Goal: Task Accomplishment & Management: Complete application form

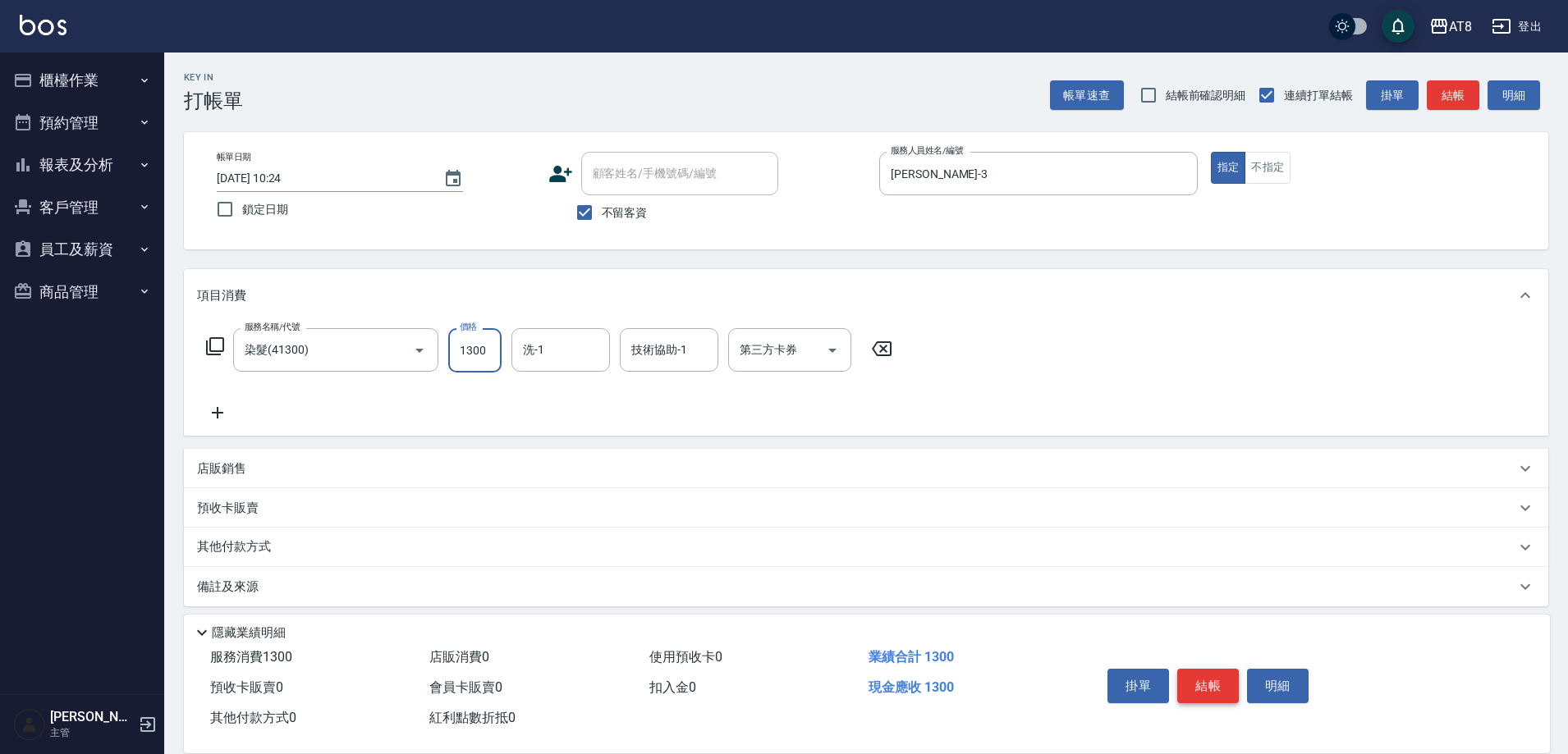
click at [1198, 679] on button "結帳" at bounding box center [1208, 686] width 62 height 35
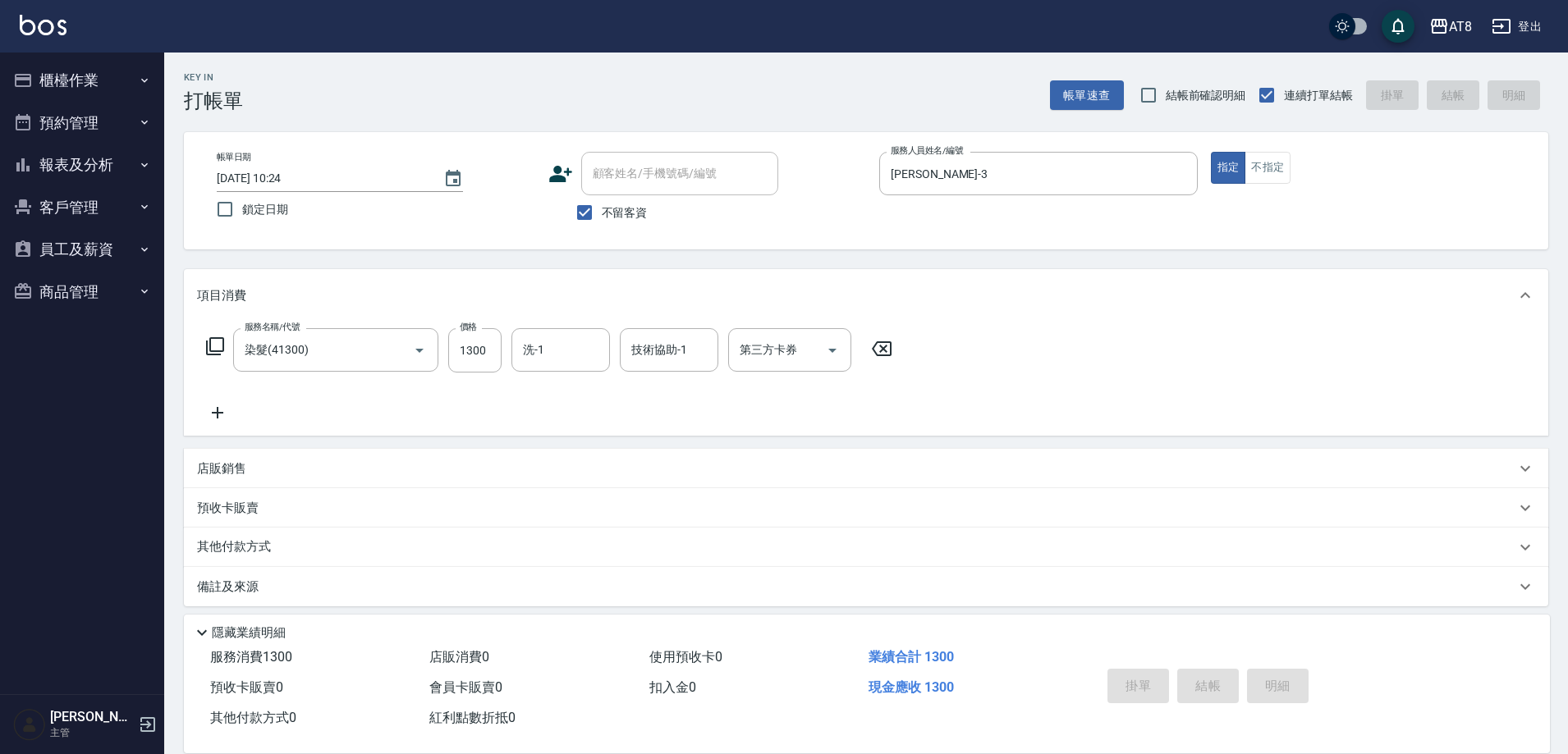
type input "[DATE] 12:50"
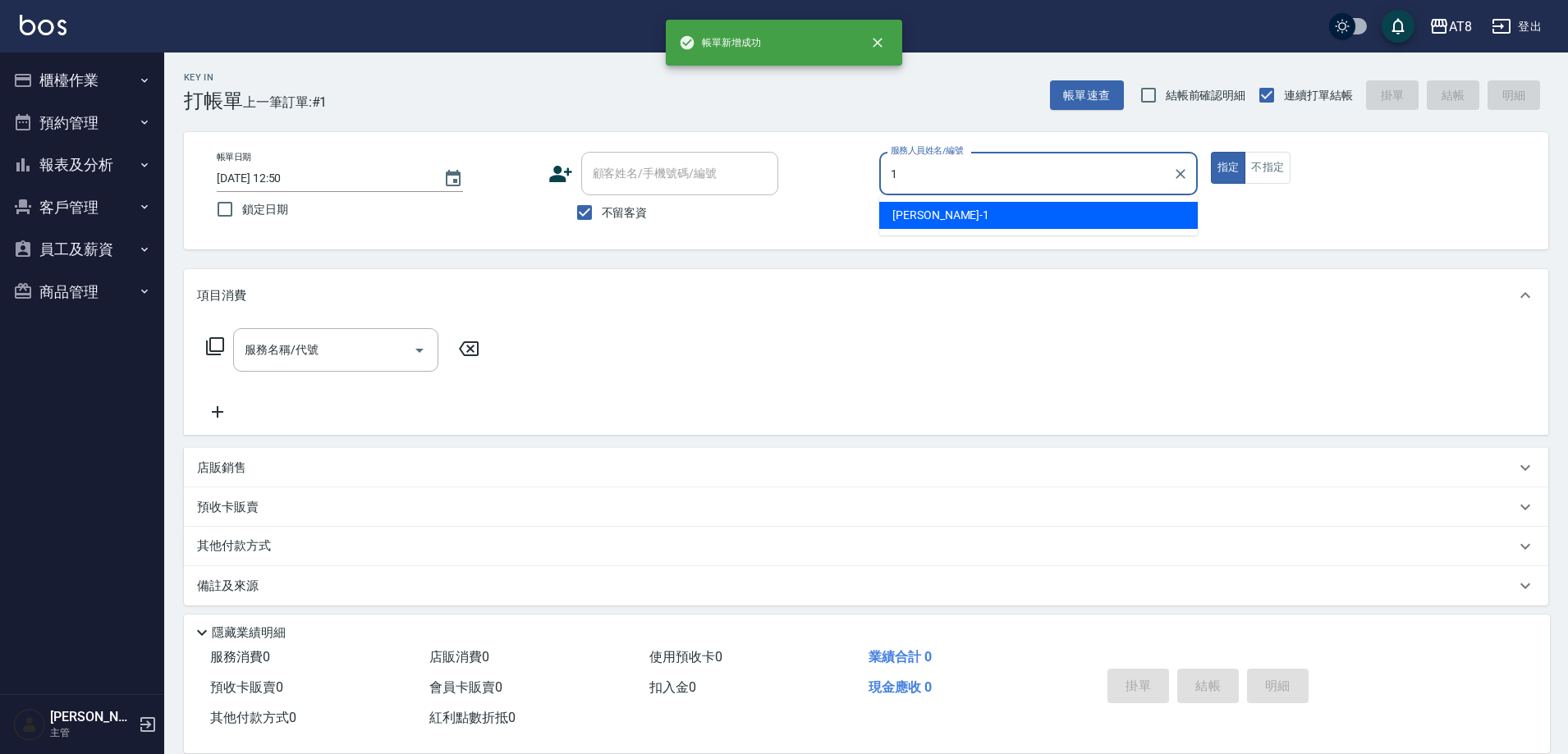
type input "YUKI-1"
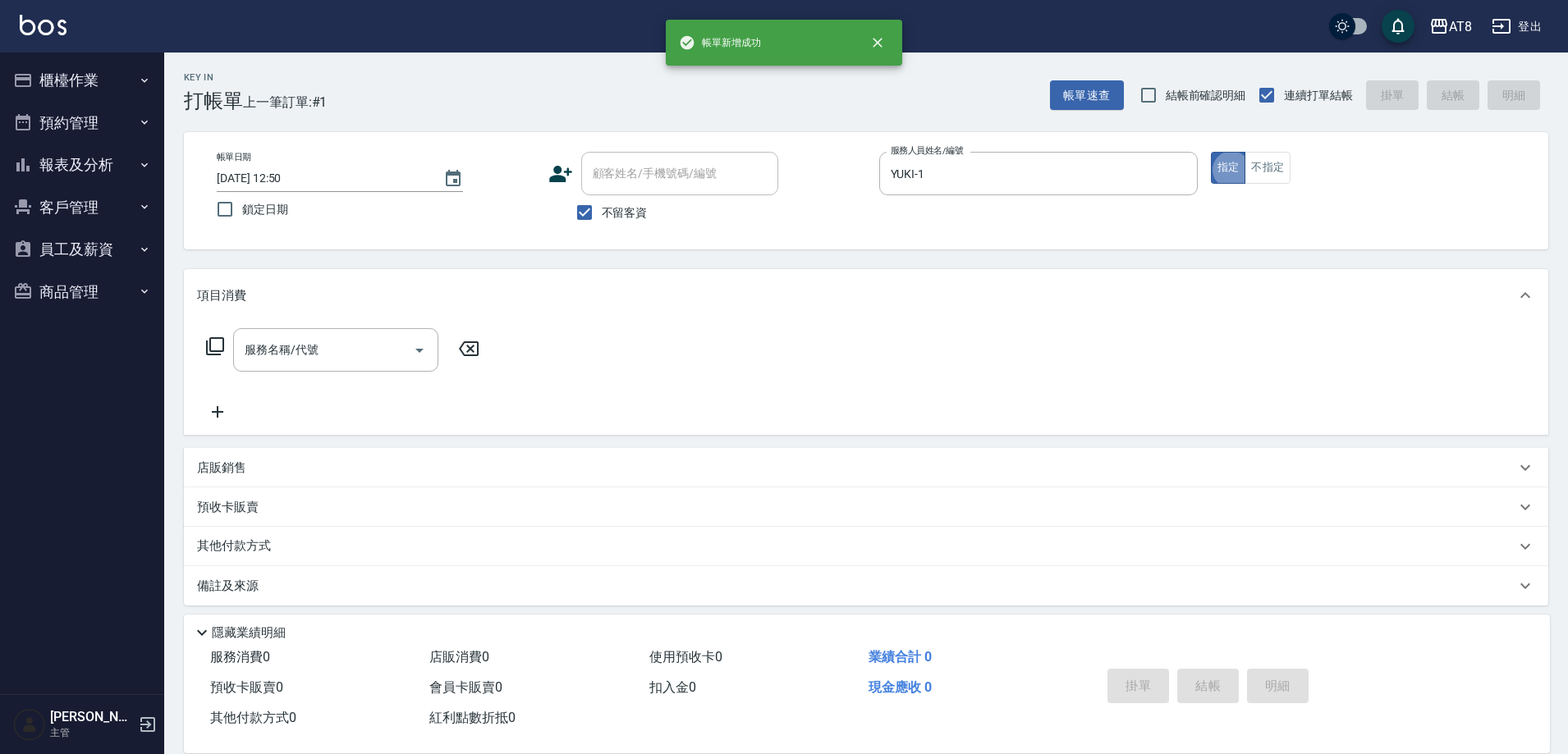
type button "true"
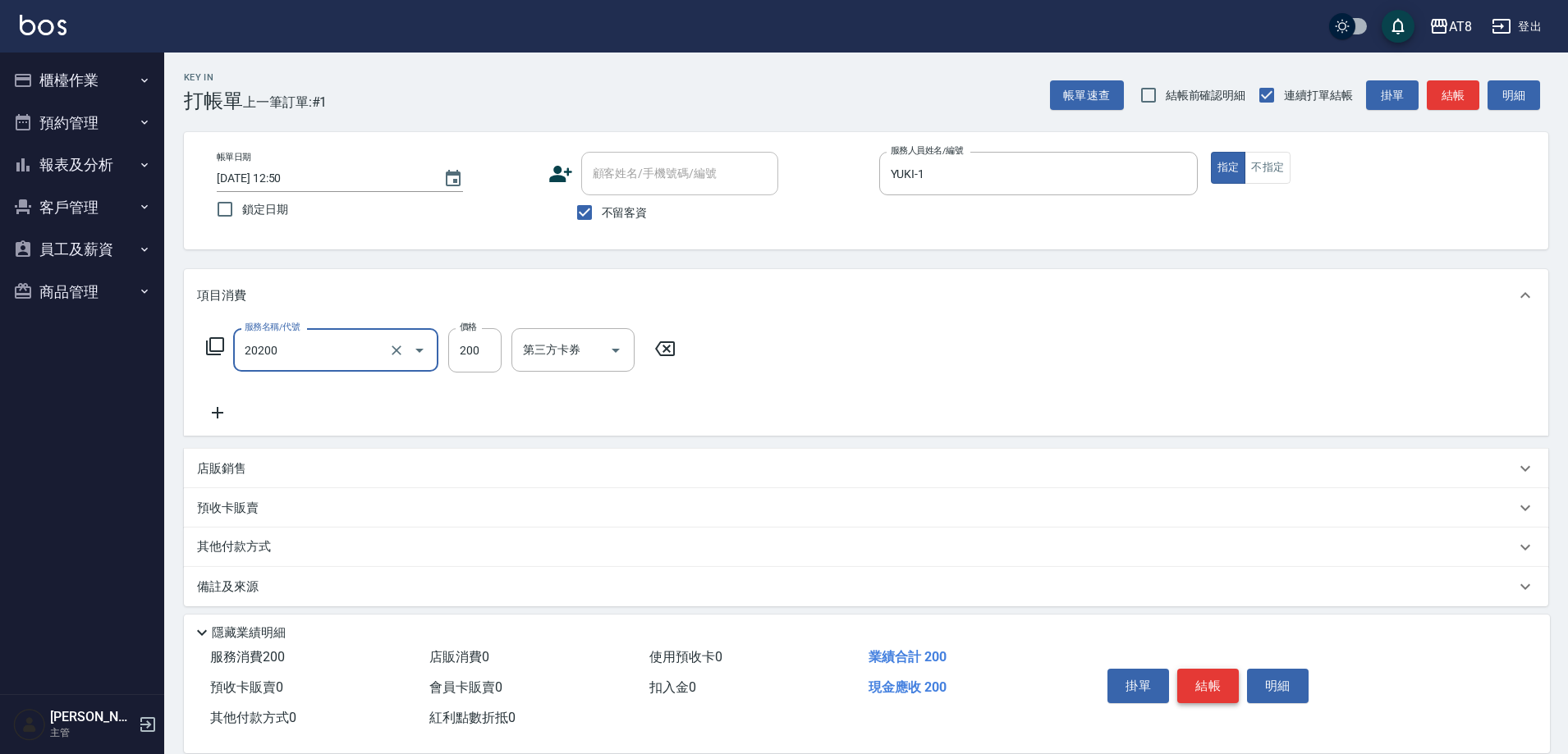
type input "入金剪髮200(20200)"
click at [614, 360] on icon "Open" at bounding box center [615, 350] width 20 height 20
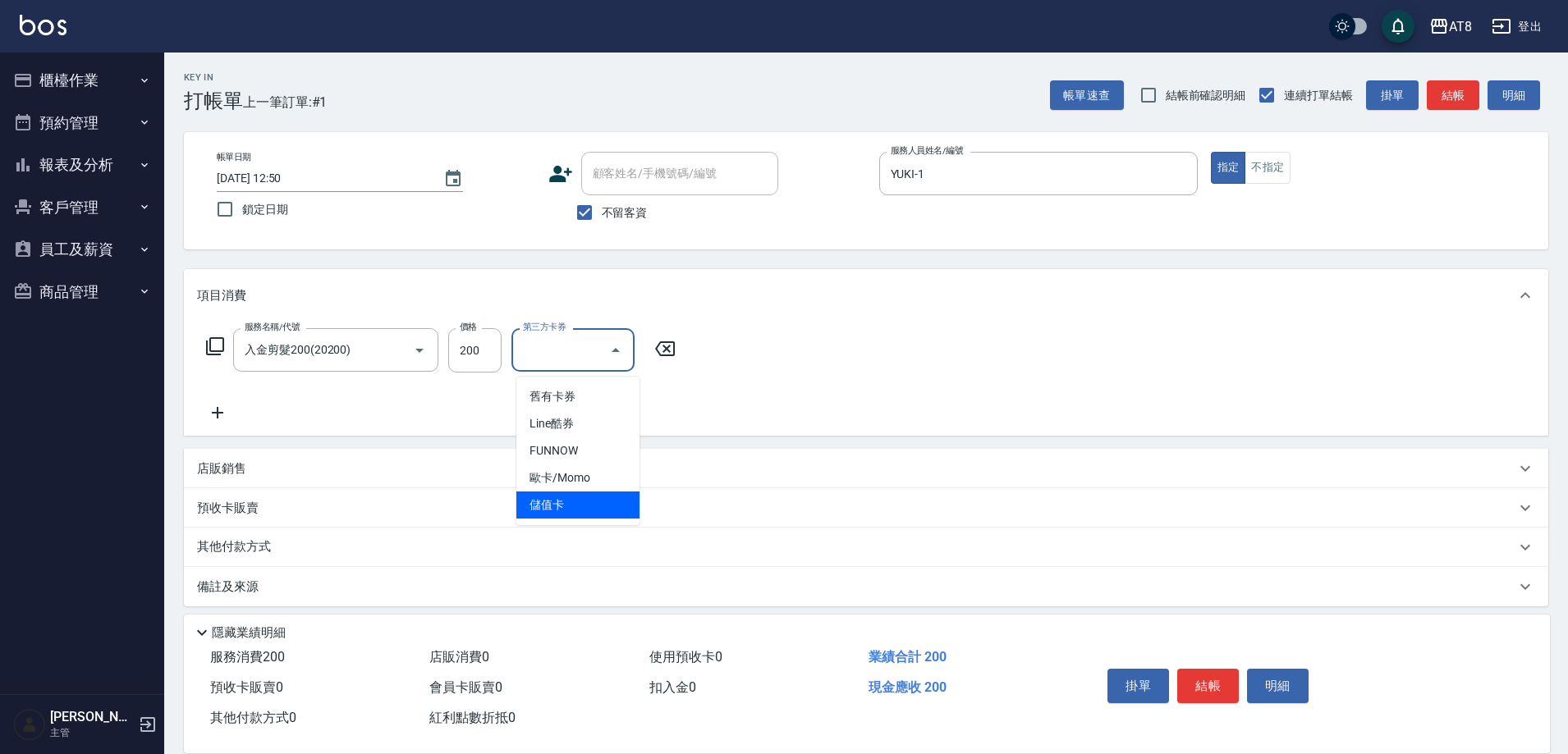
click at [585, 508] on span "儲值卡" at bounding box center [578, 505] width 123 height 27
type input "儲值卡"
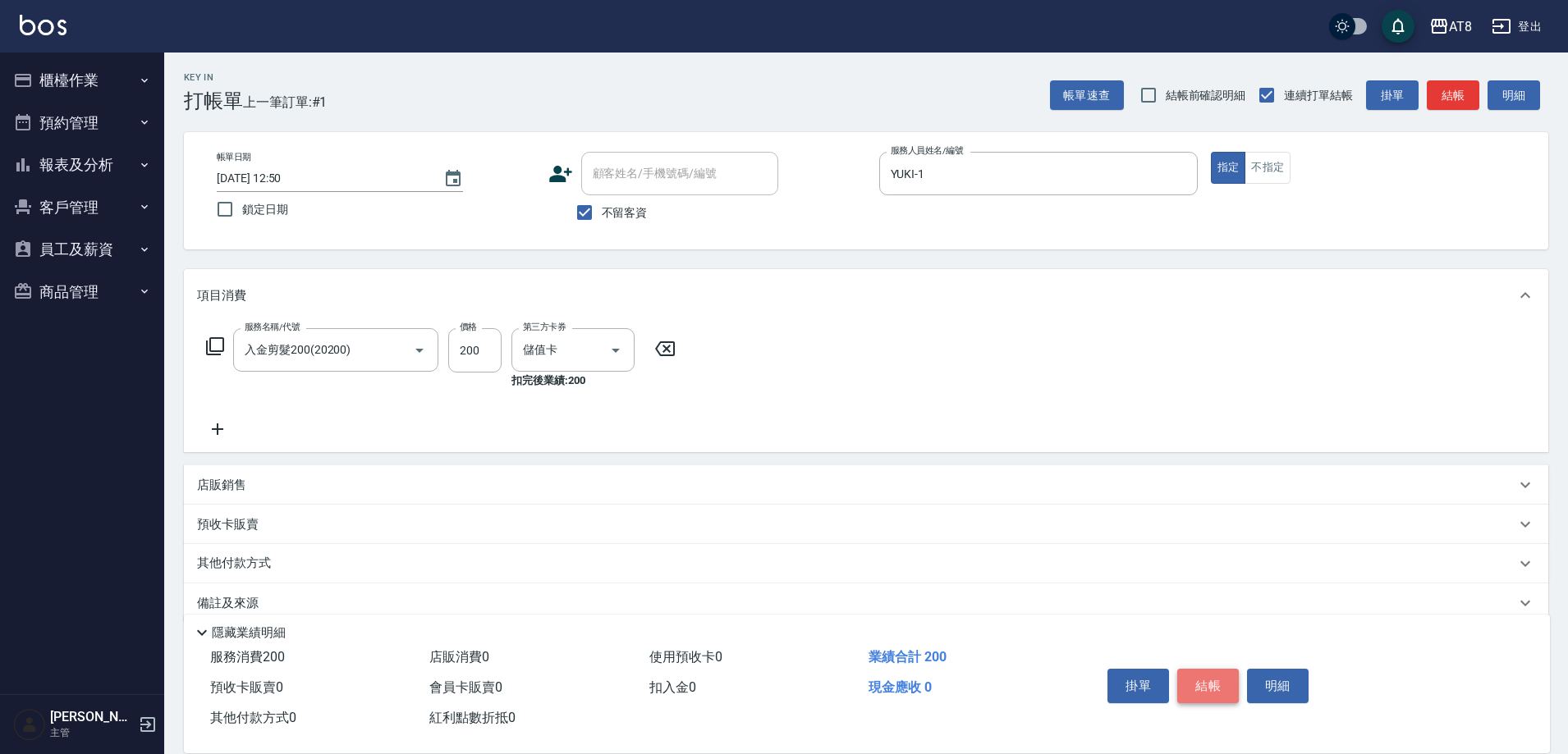
click at [1231, 669] on button "結帳" at bounding box center [1208, 686] width 62 height 35
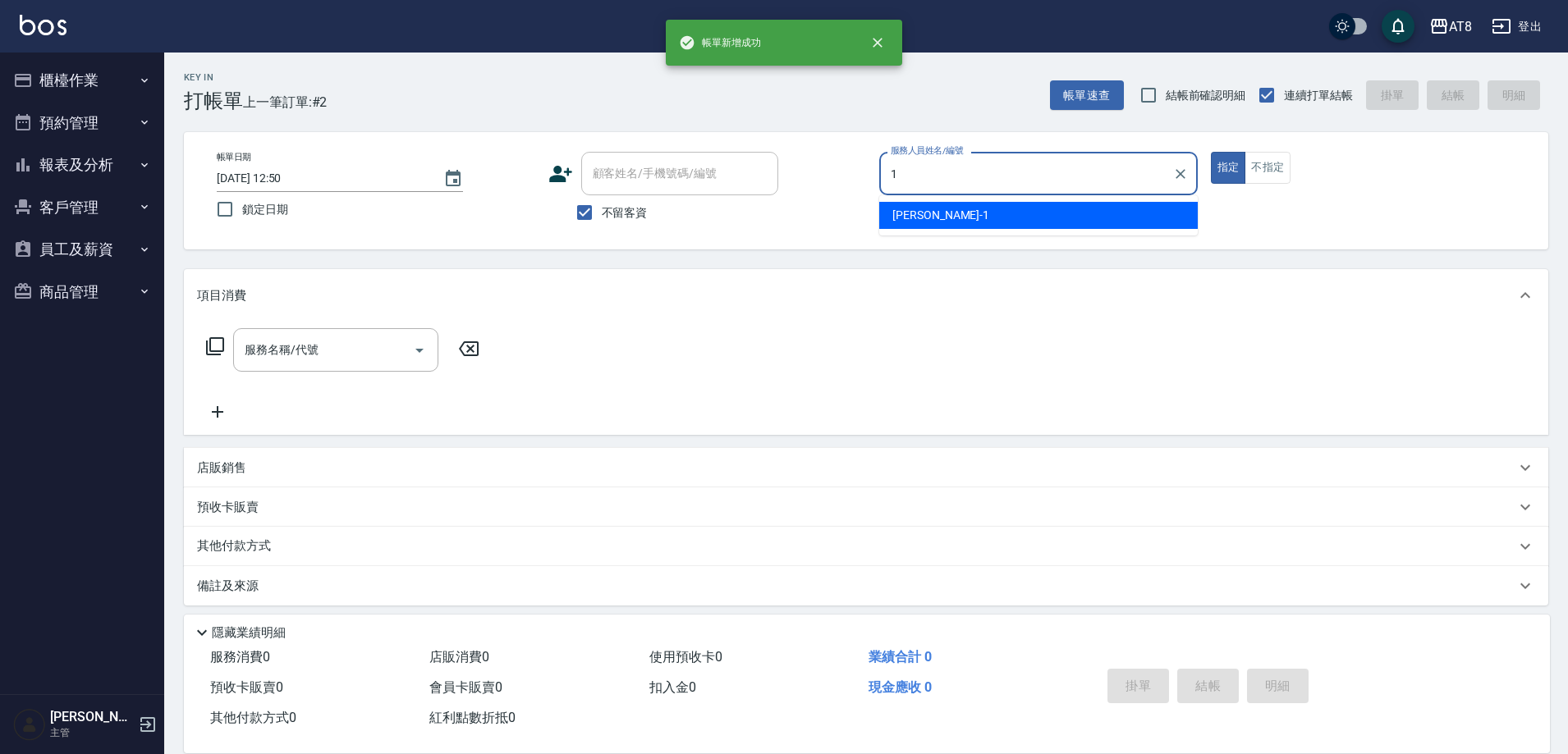
type input "YUKI-1"
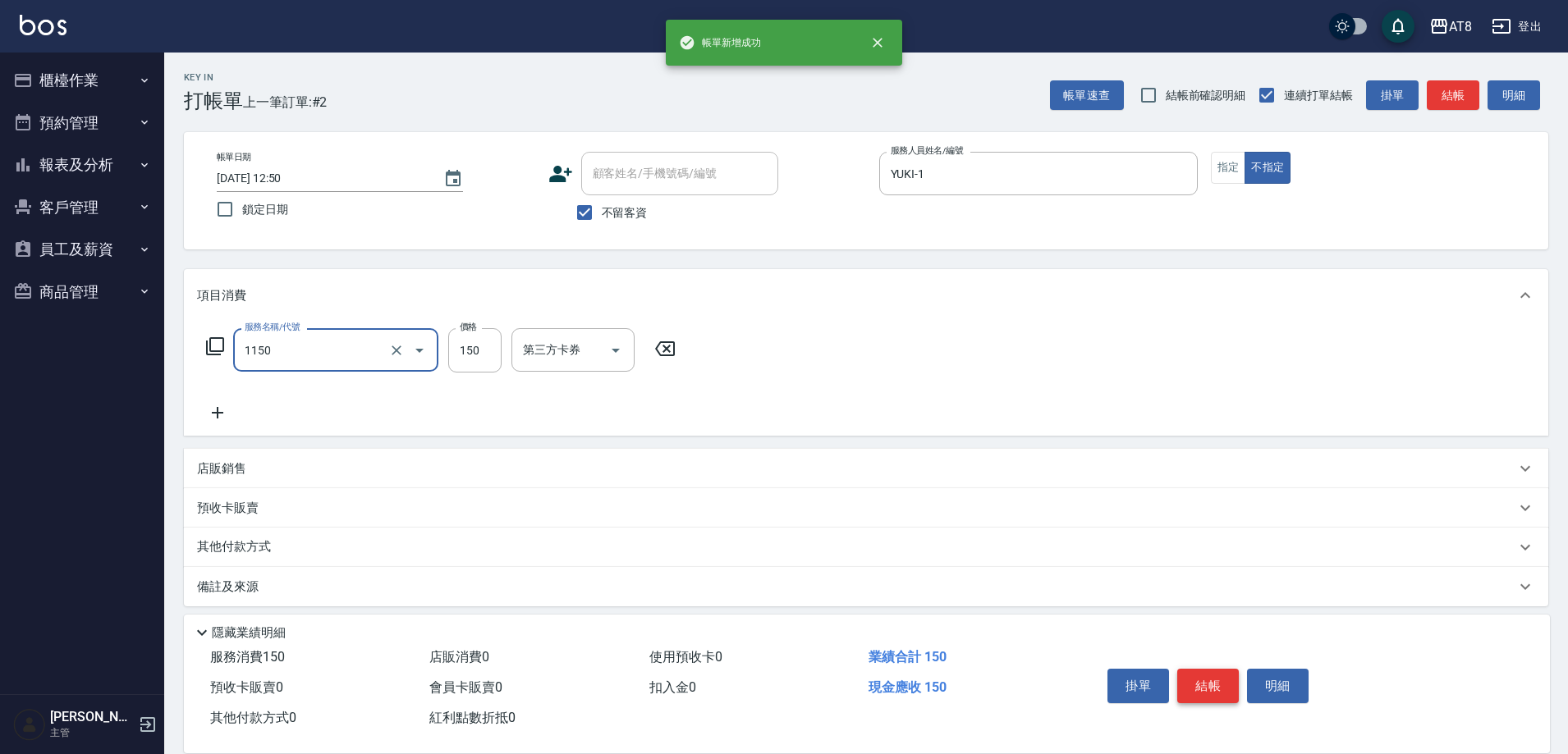
type input "洗髮(1150)"
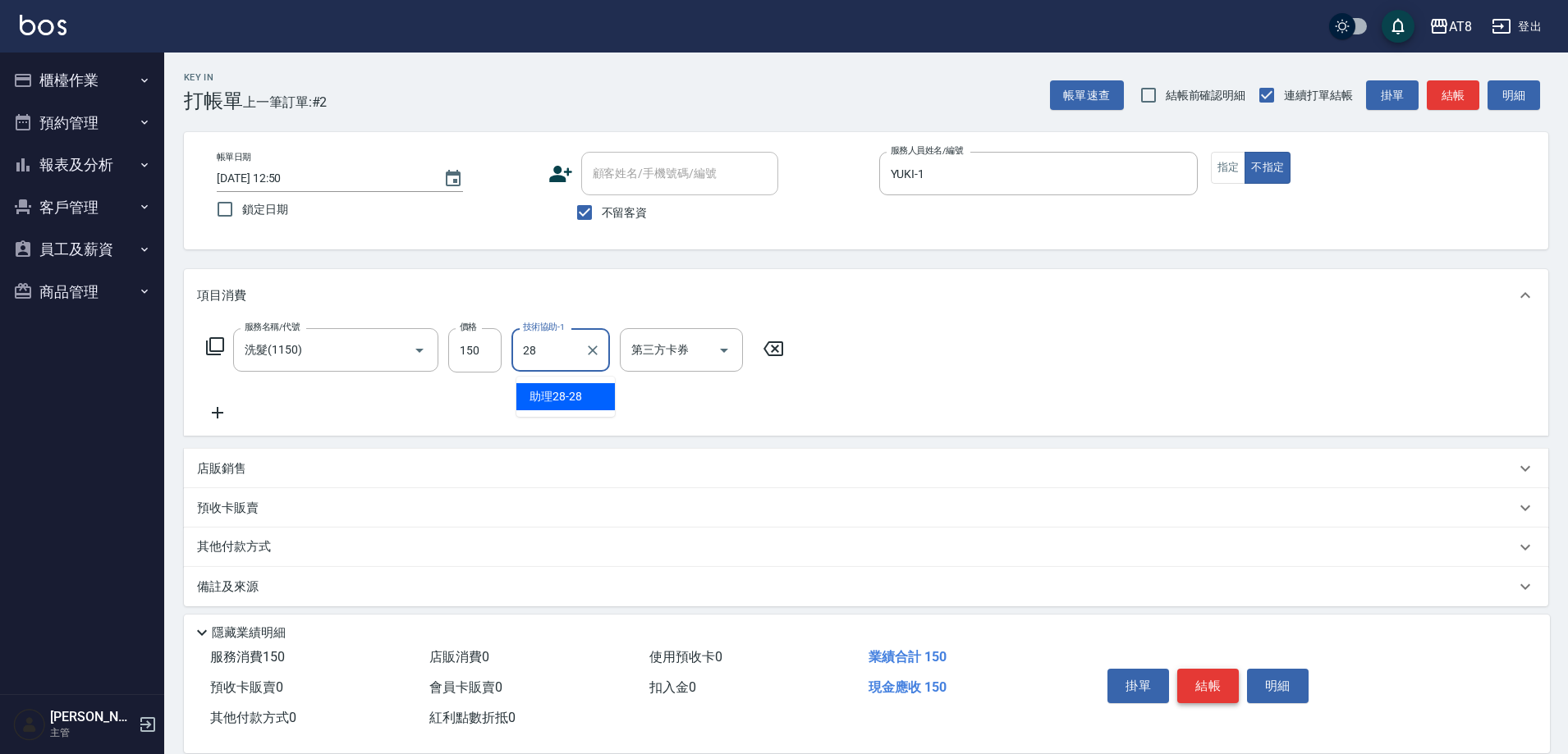
type input "助理28-28"
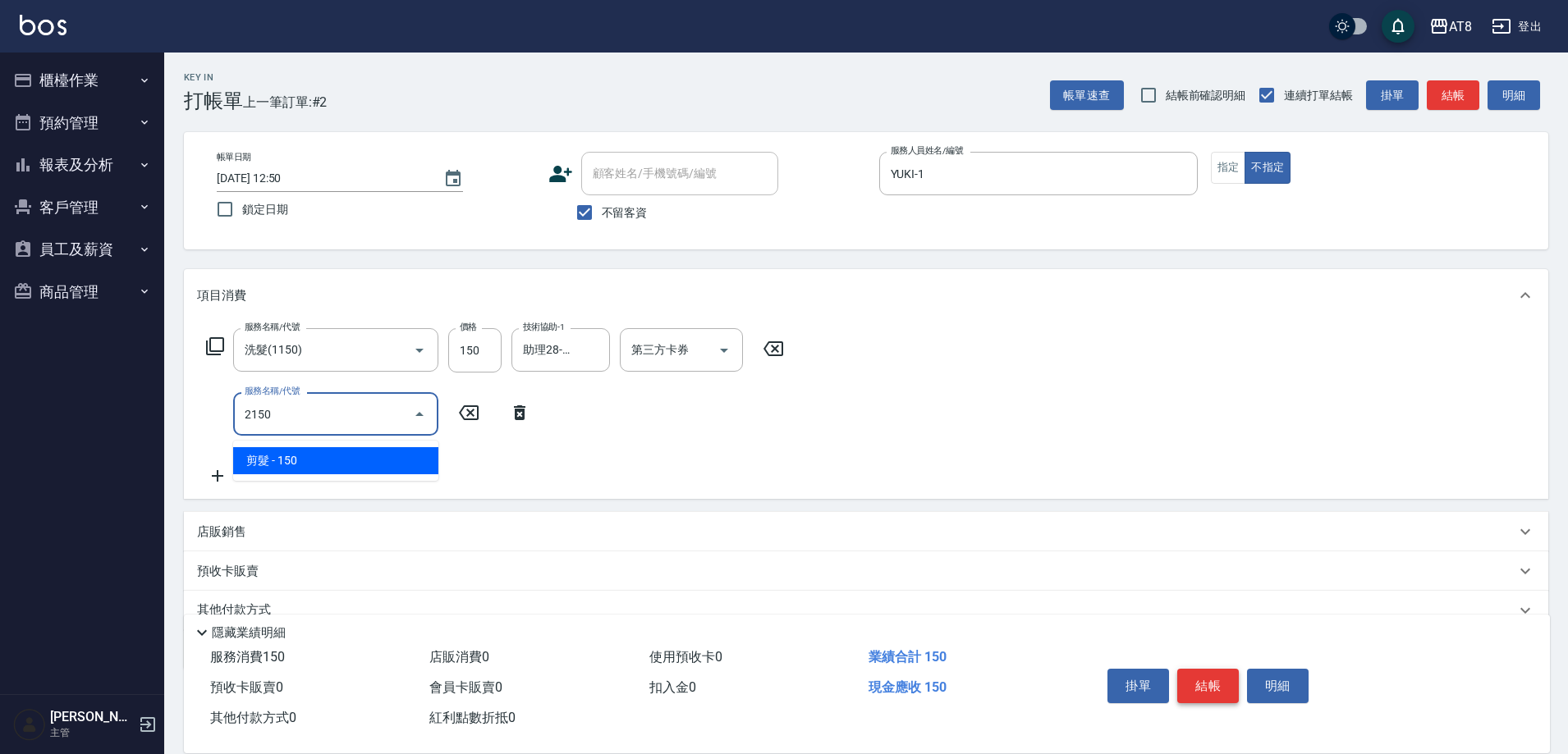
type input "剪髮(2150)"
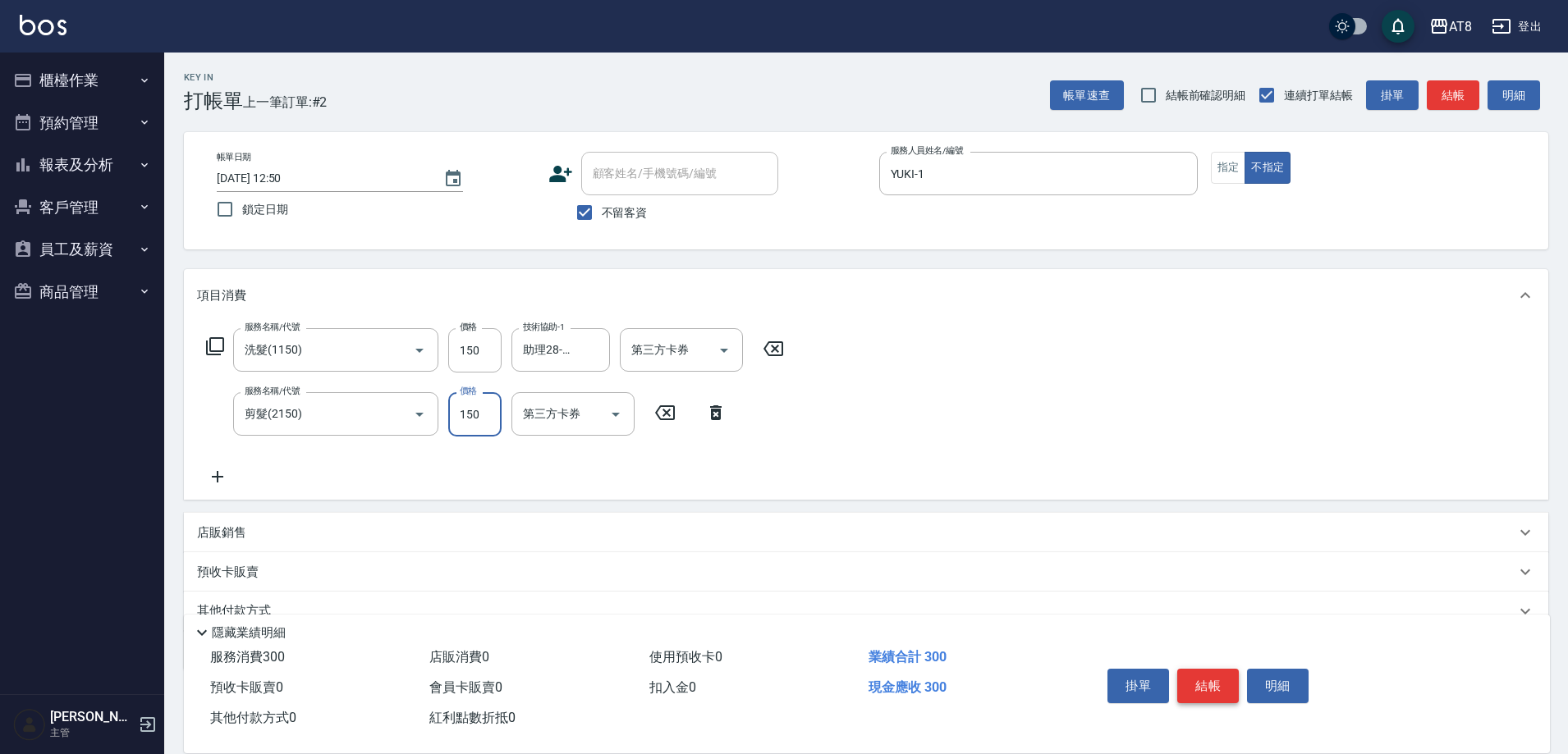
click at [1231, 669] on button "結帳" at bounding box center [1208, 686] width 62 height 35
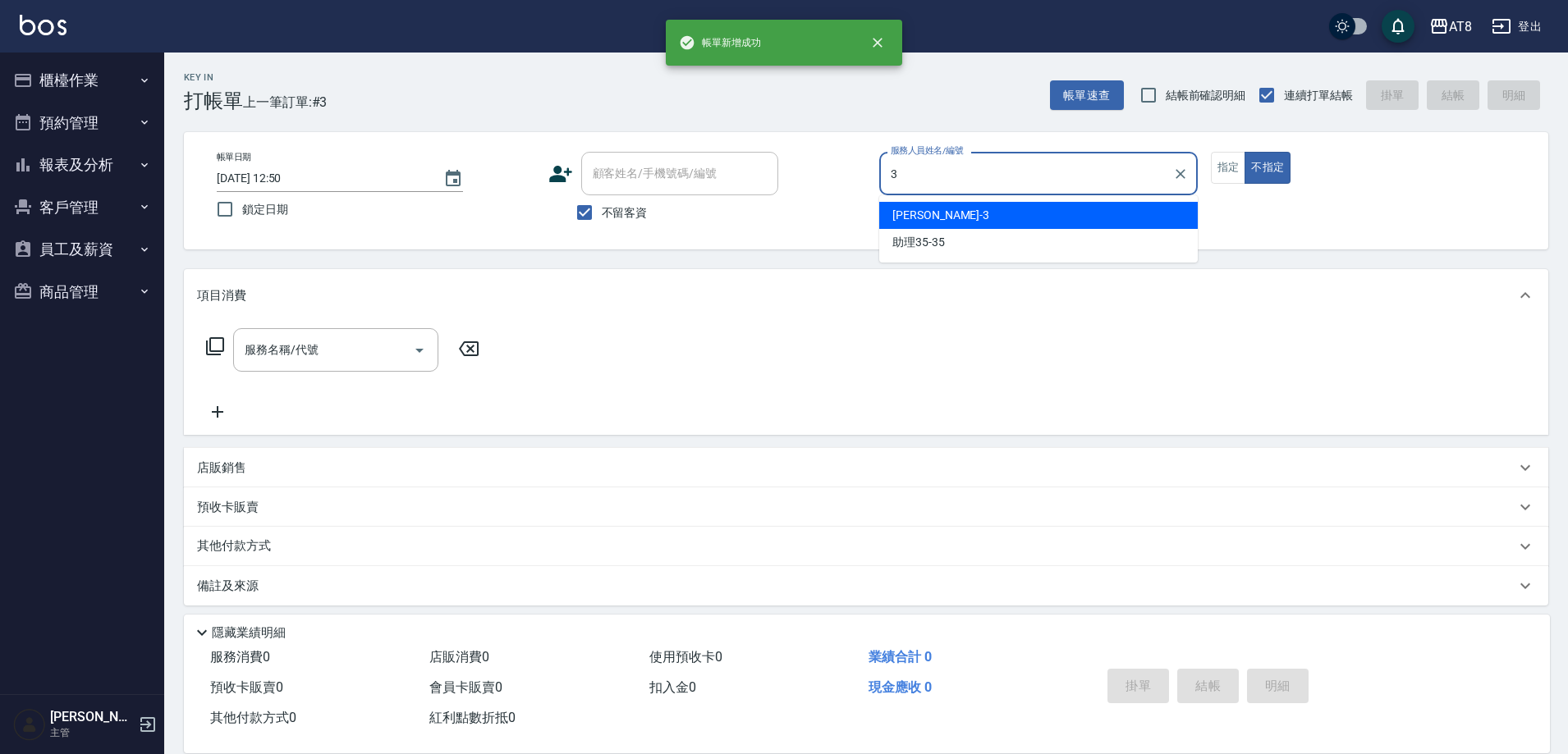
type input "[PERSON_NAME]-3"
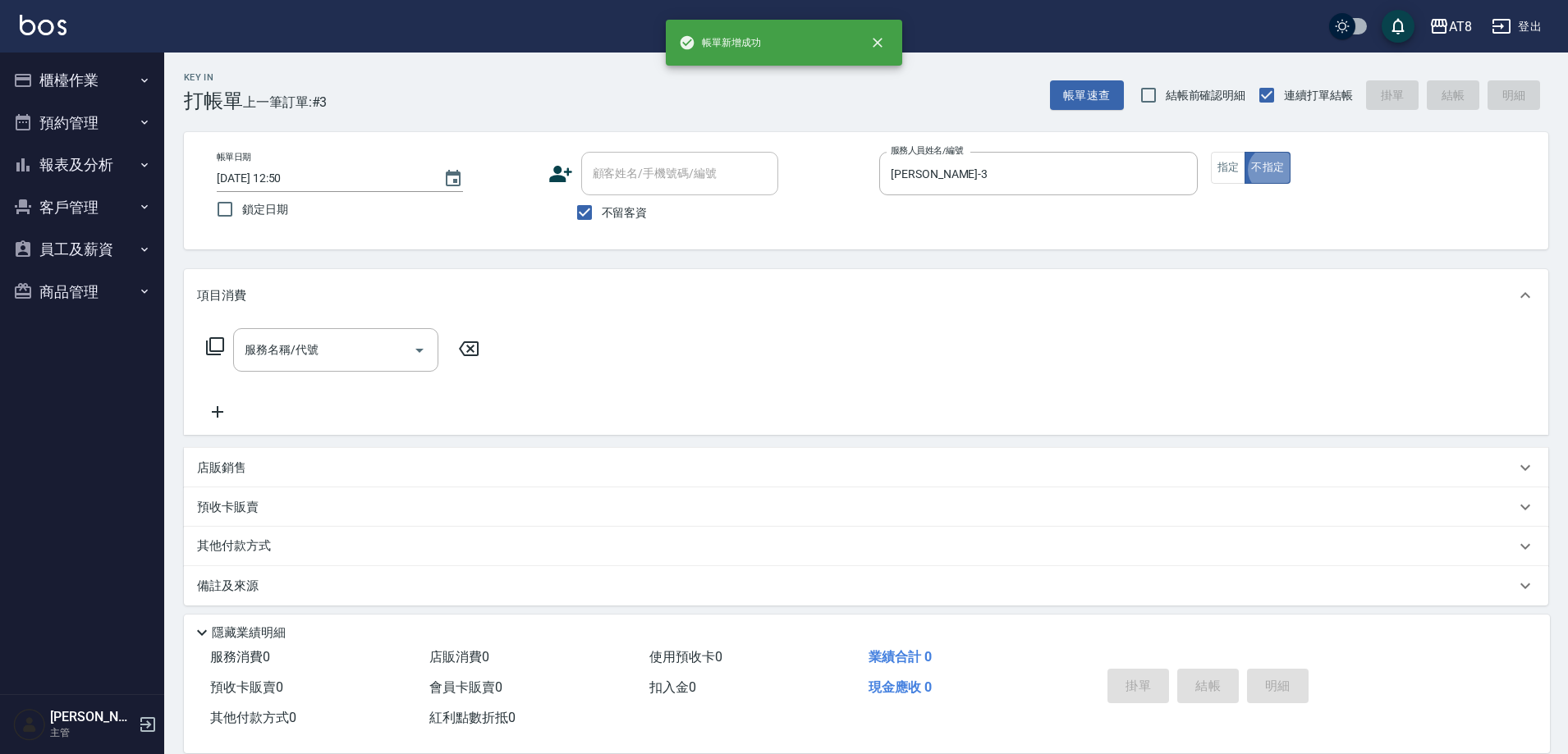
type button "false"
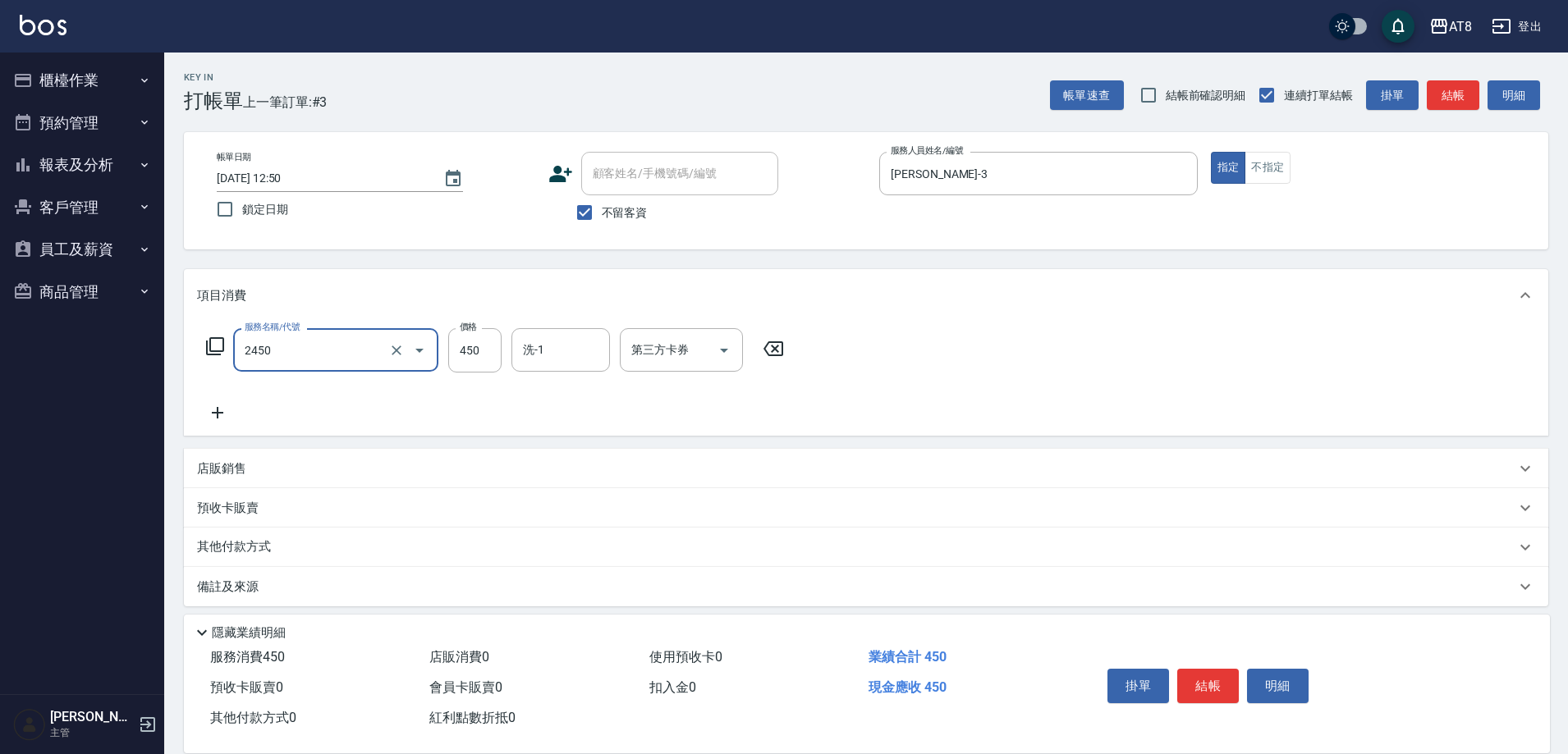
type input "入金洗剪450(2450)"
type input "助理25-25"
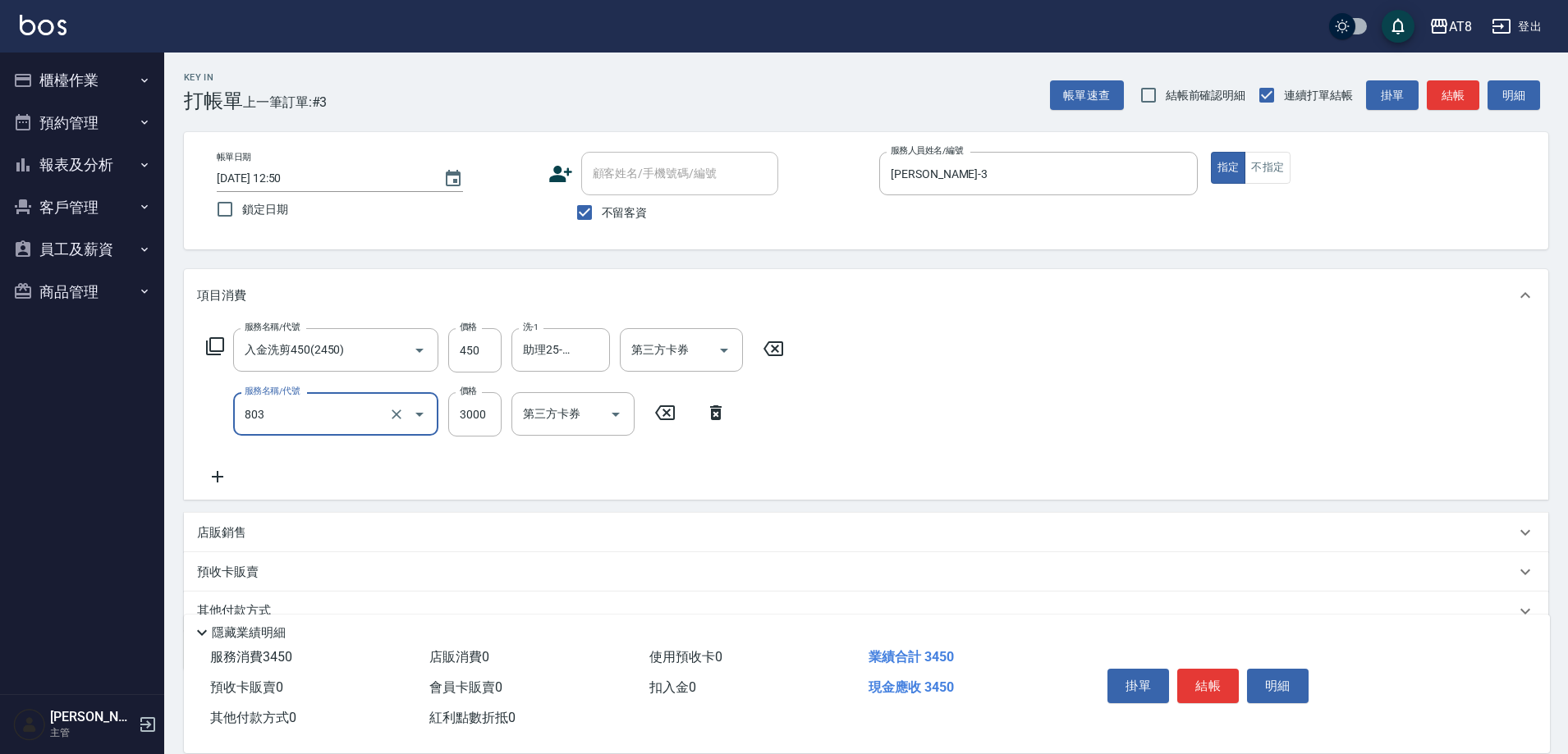
type input "頂級豪華3(803)"
click at [714, 355] on icon "Open" at bounding box center [724, 350] width 20 height 20
type input "98"
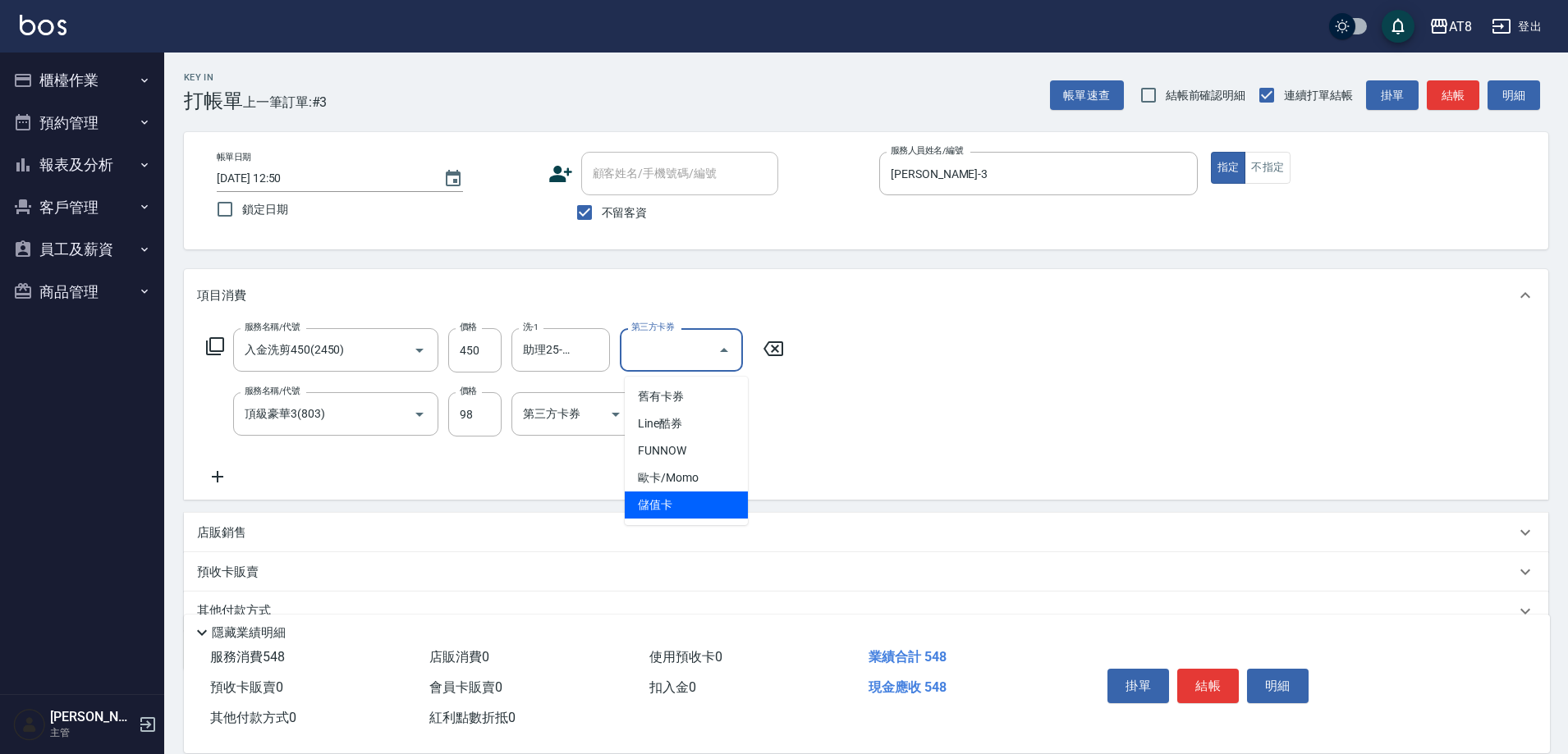
click at [703, 510] on span "儲值卡" at bounding box center [686, 505] width 123 height 27
type input "儲值卡"
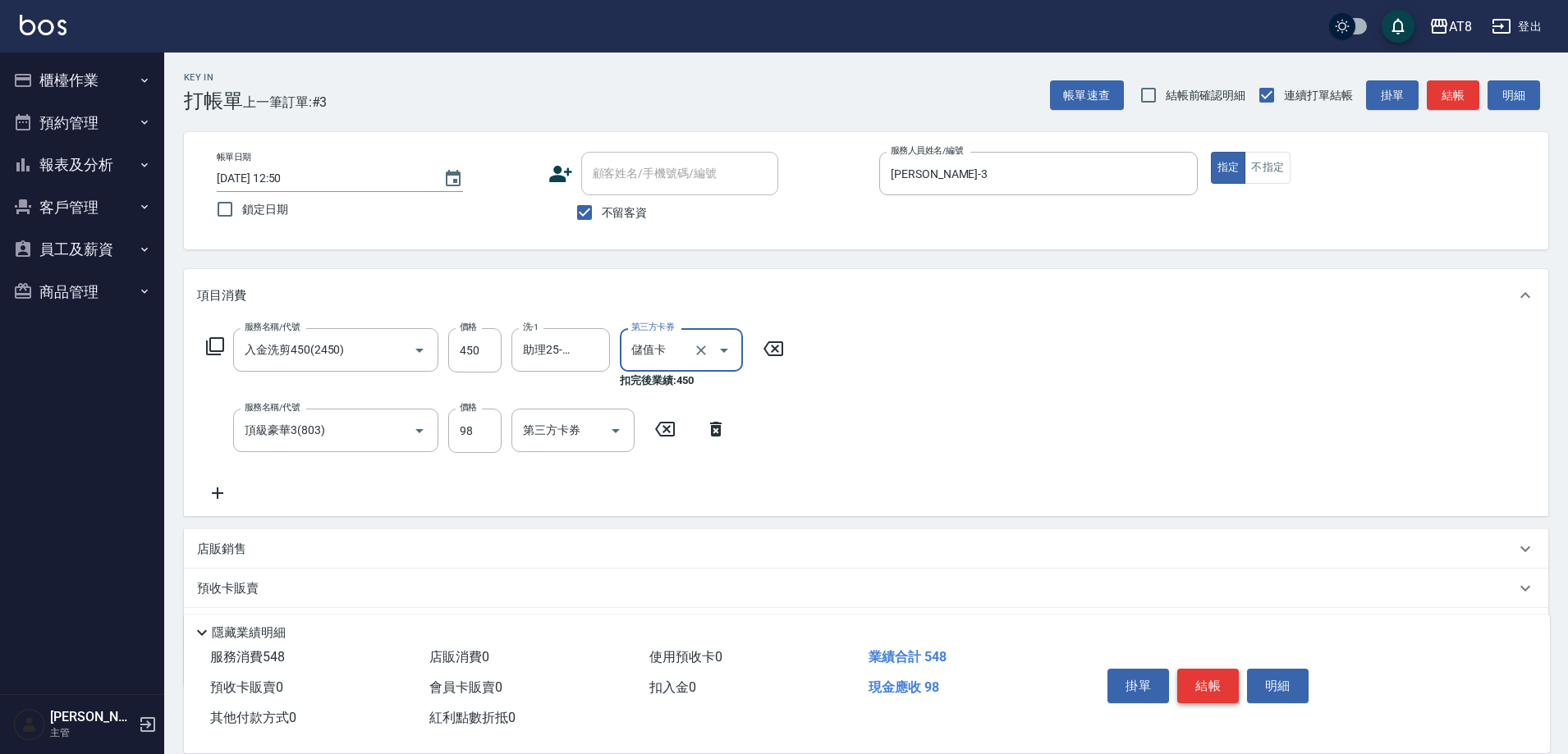
click at [1227, 674] on button "結帳" at bounding box center [1208, 686] width 62 height 35
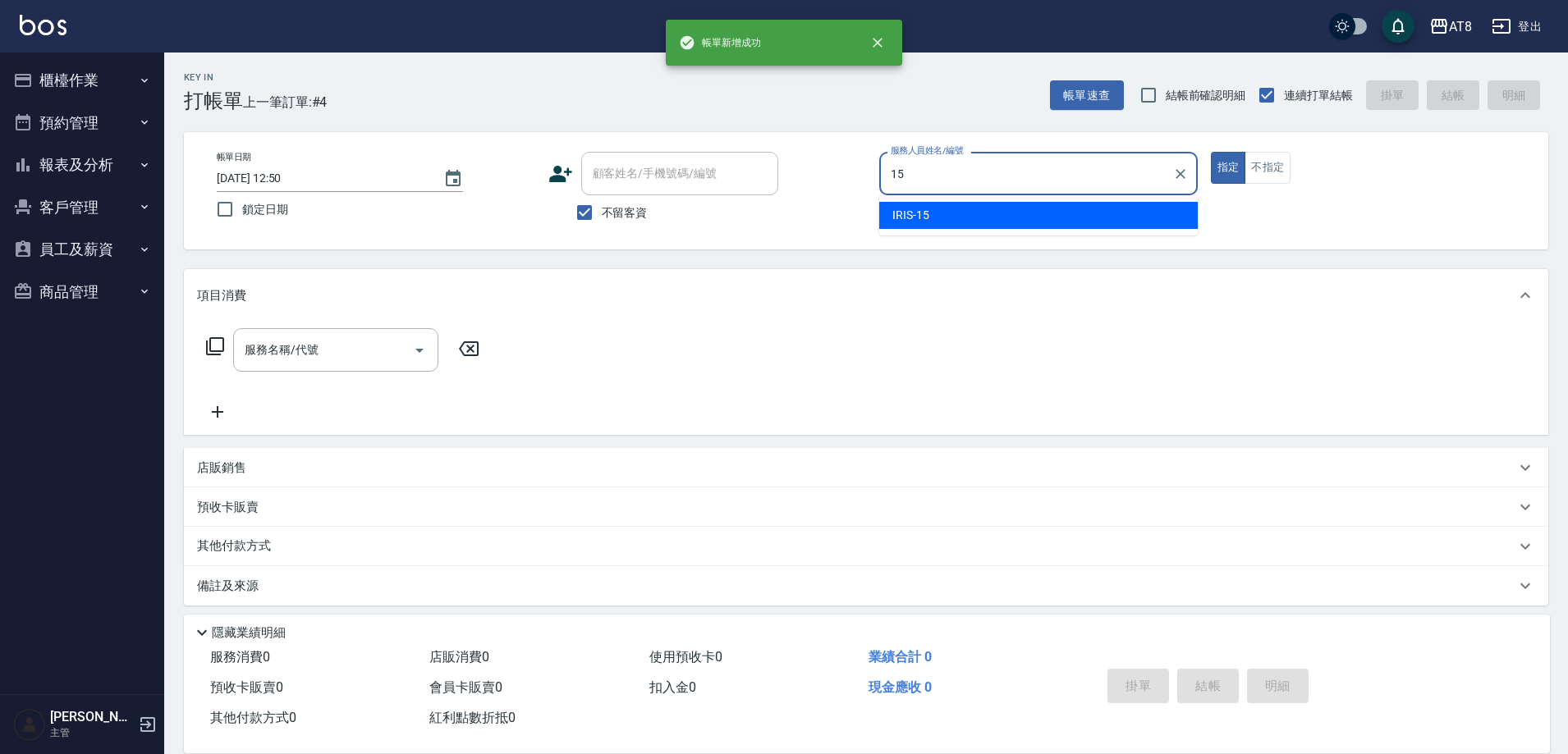
type input "IRIS-15"
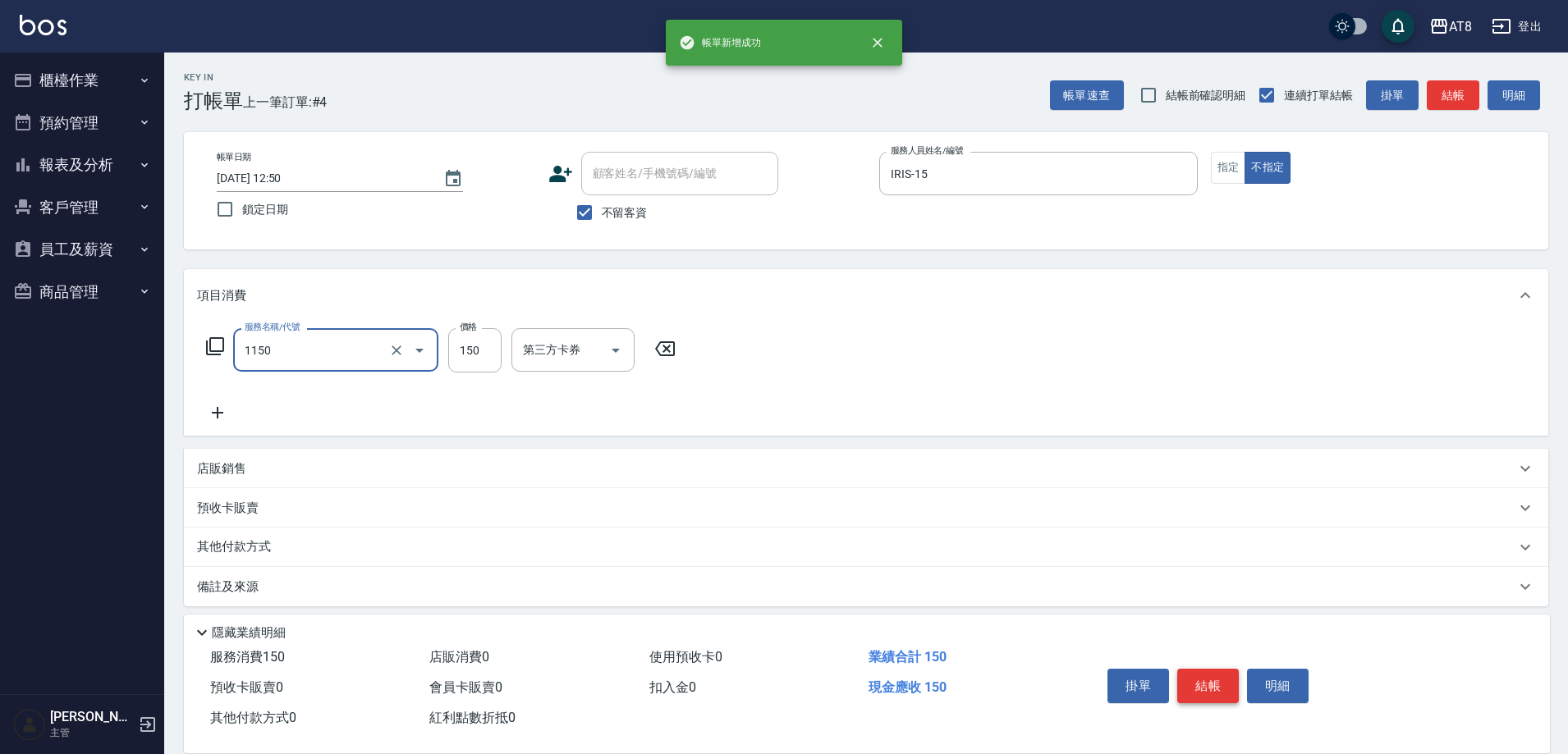
type input "洗髮(1150)"
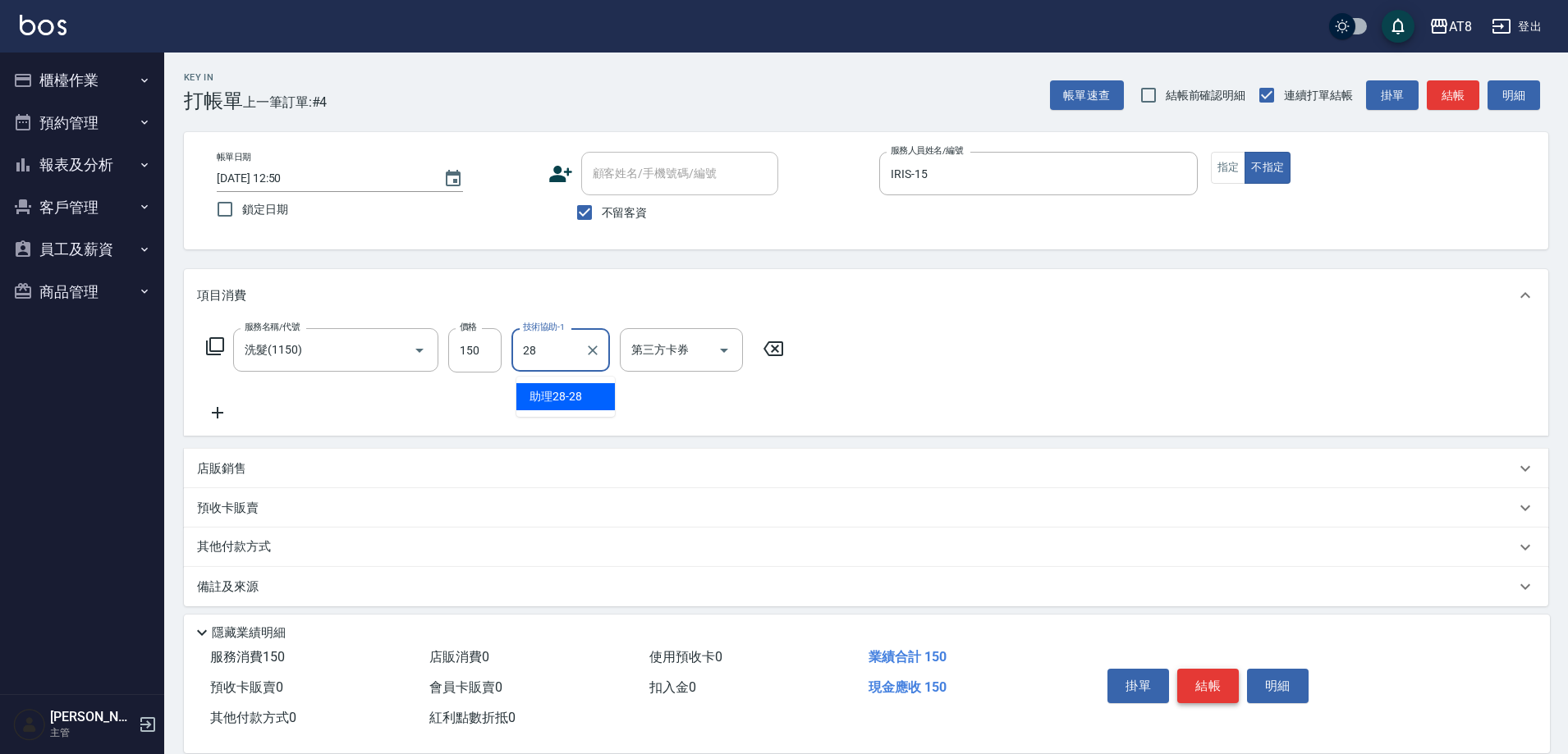
type input "助理28-28"
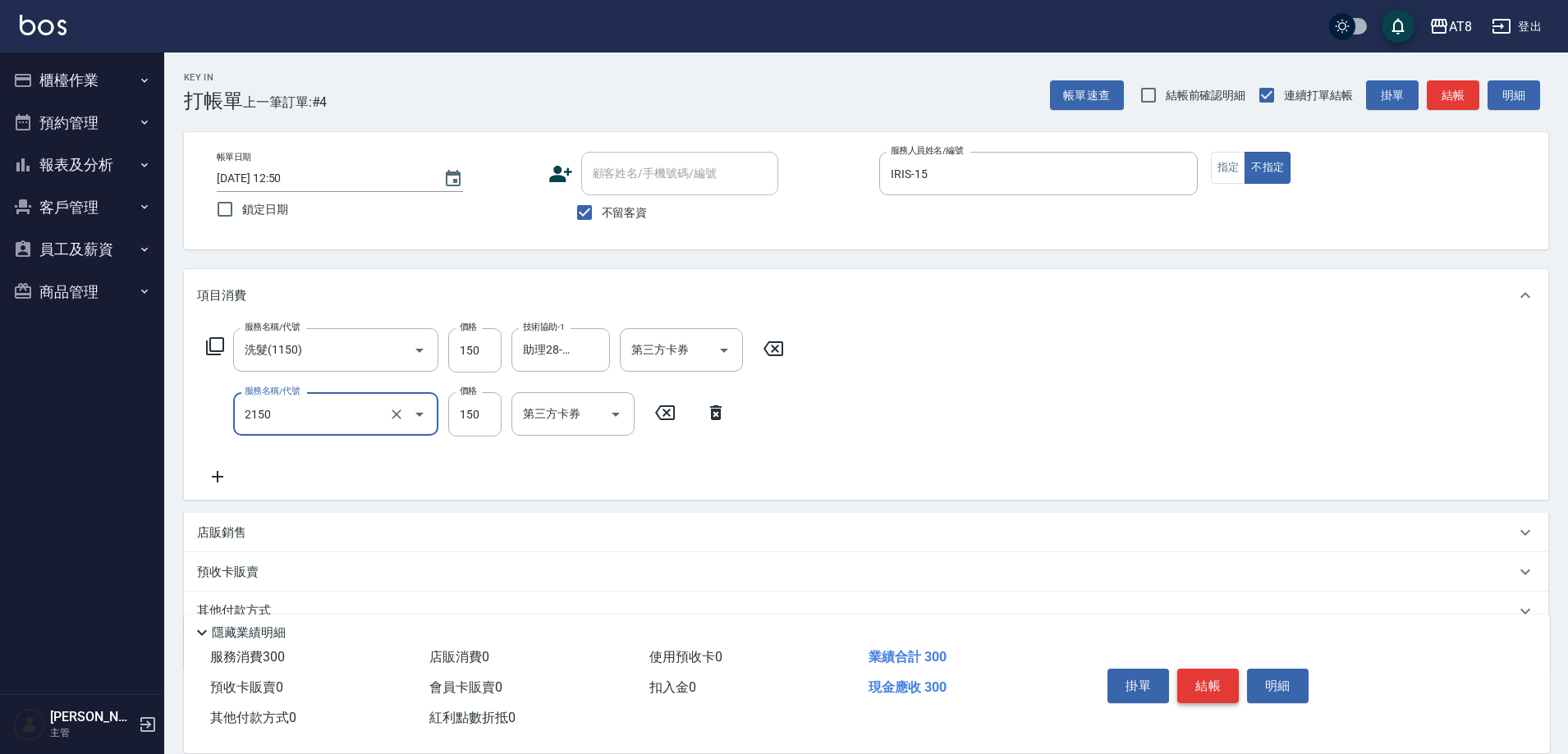
type input "剪髮(2150)"
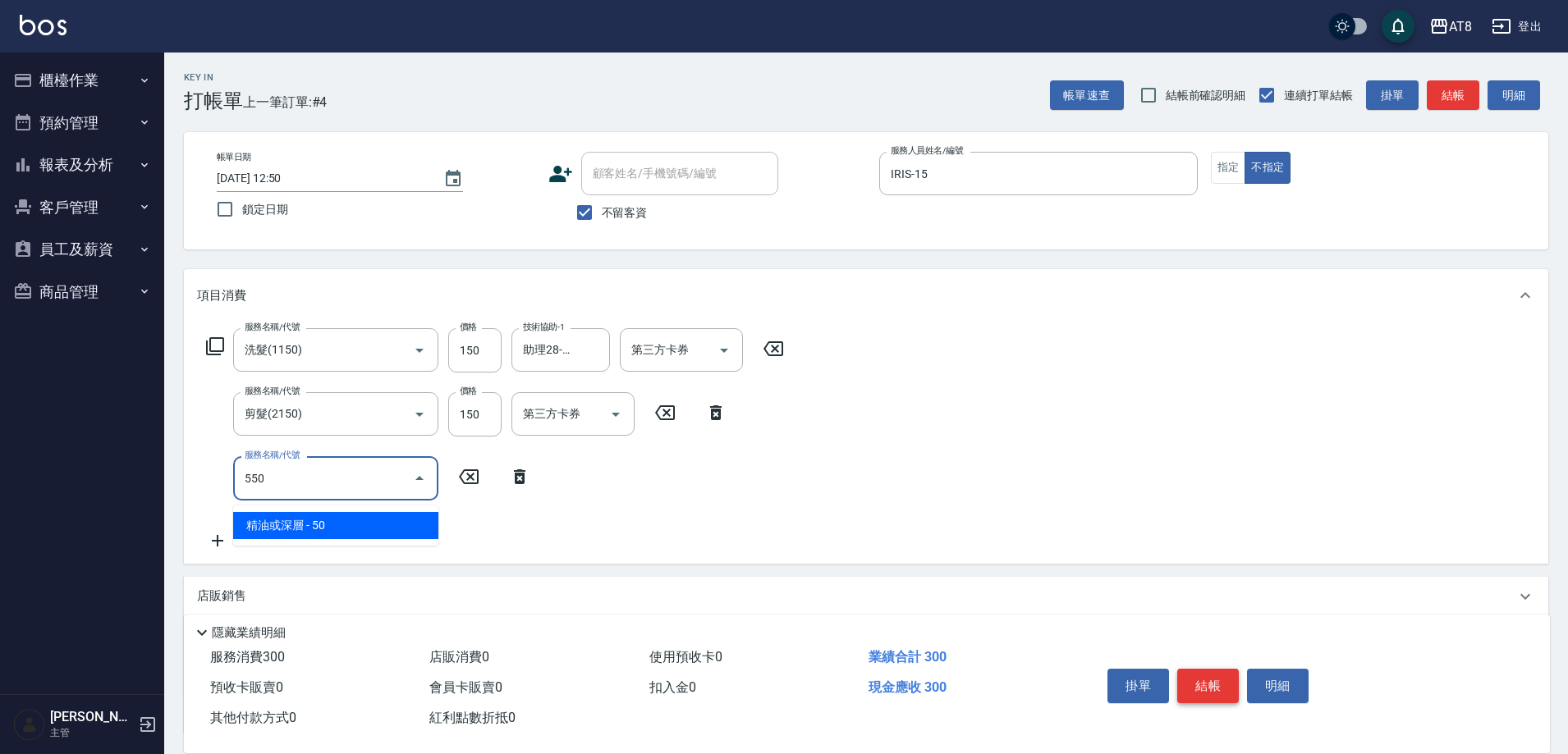
type input "精油或深層(550)"
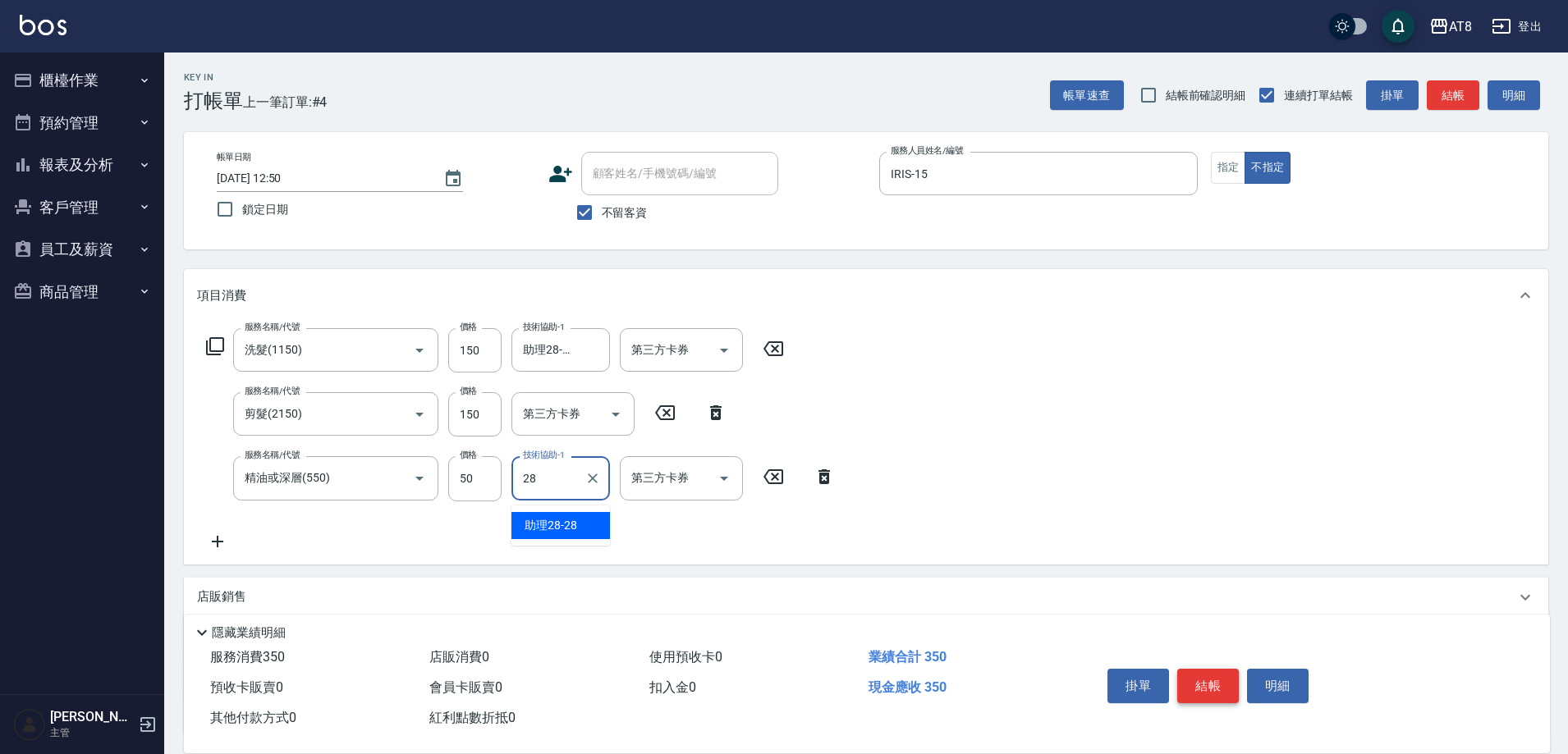
type input "助理28-28"
click at [1227, 674] on button "結帳" at bounding box center [1208, 686] width 62 height 35
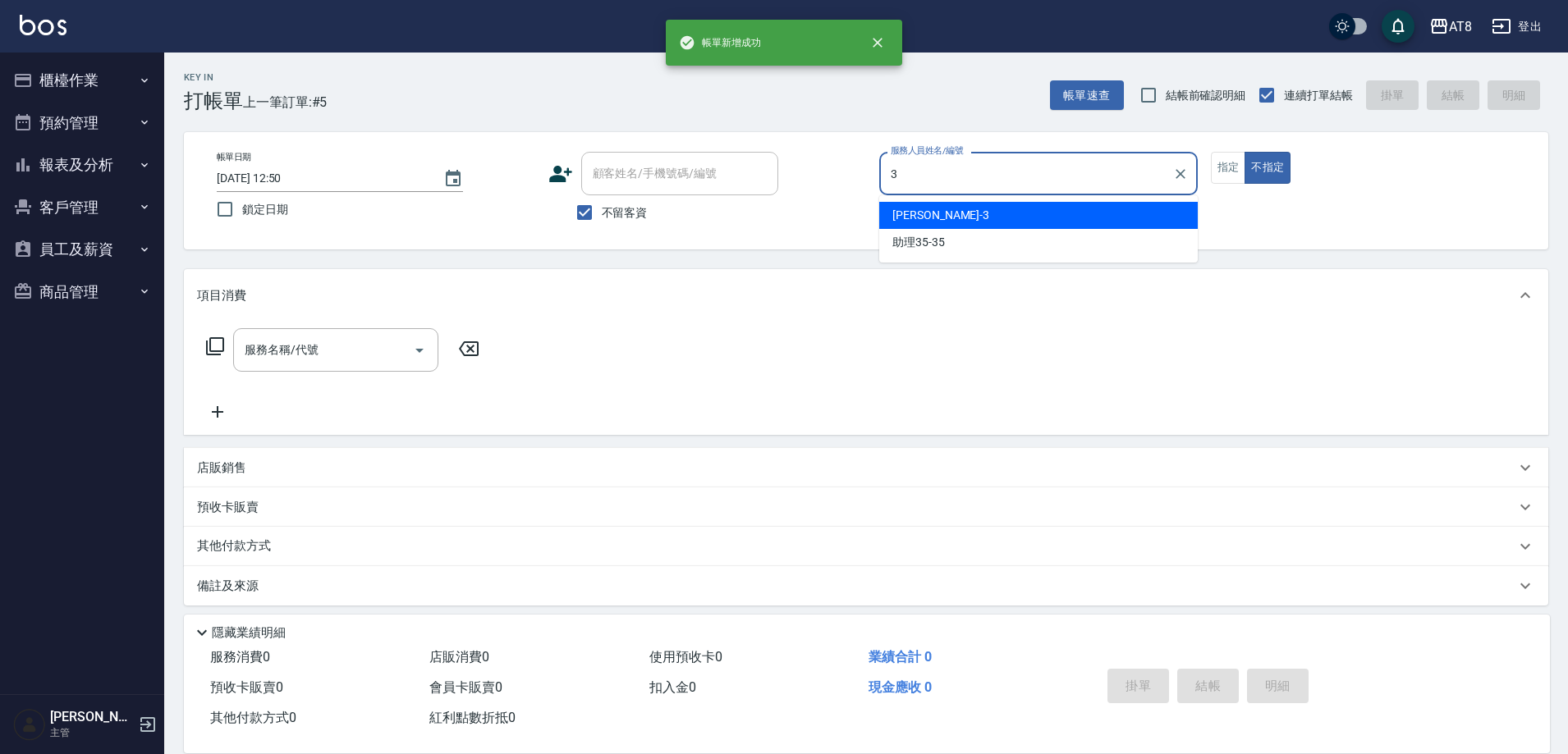
type input "[PERSON_NAME]-3"
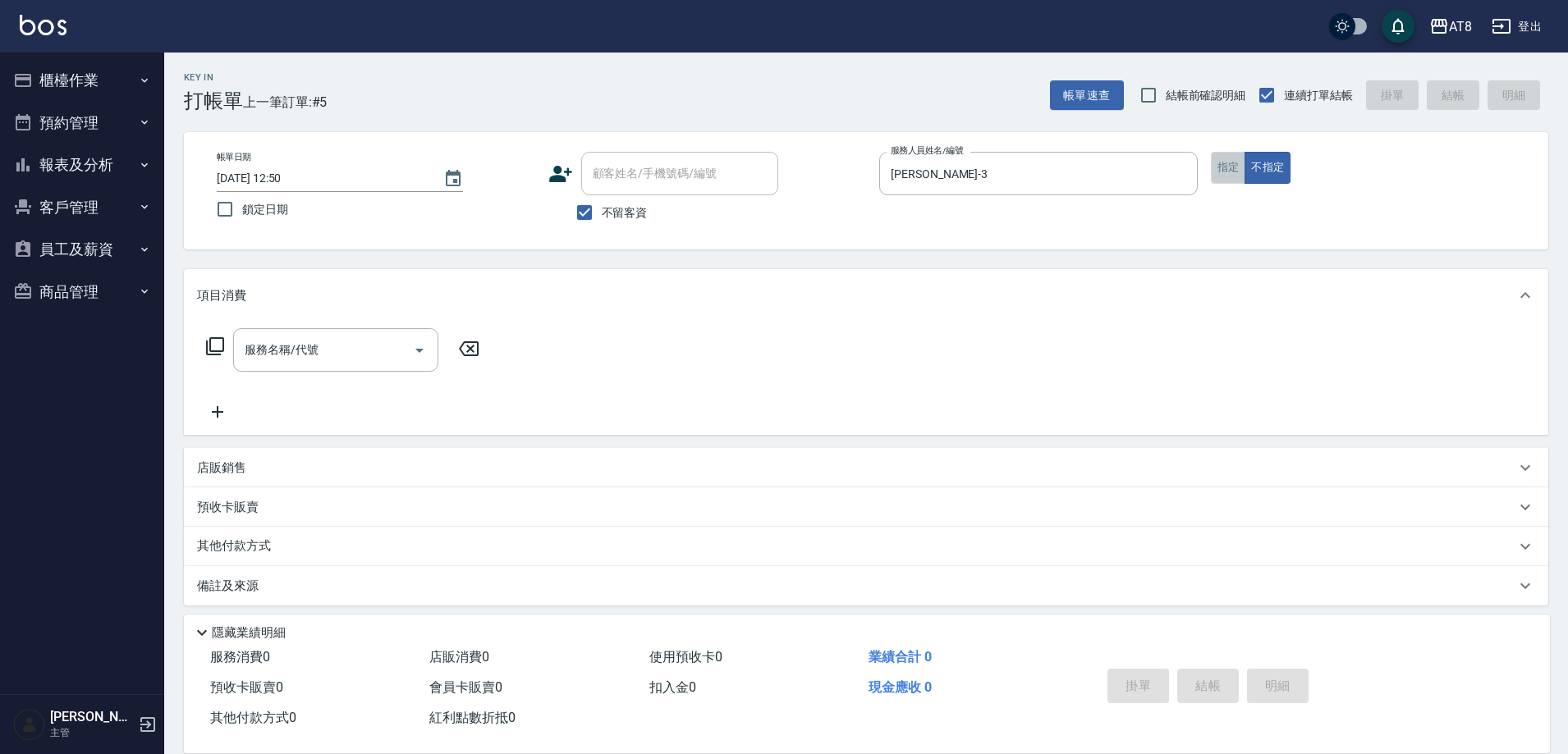
click at [1229, 163] on button "指定" at bounding box center [1229, 168] width 36 height 32
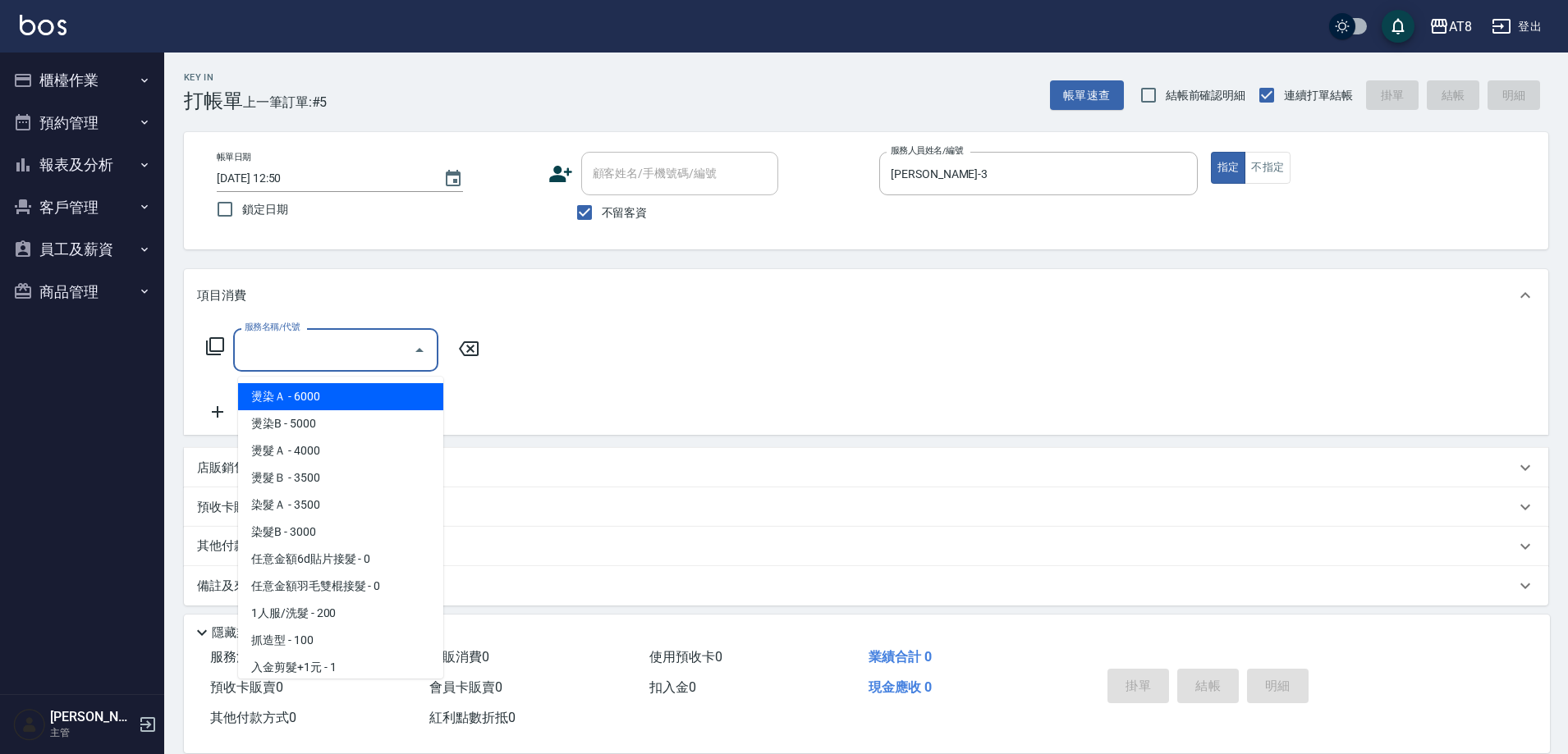
click at [309, 350] on div "服務名稱/代號 服務名稱/代號" at bounding box center [336, 349] width 205 height 43
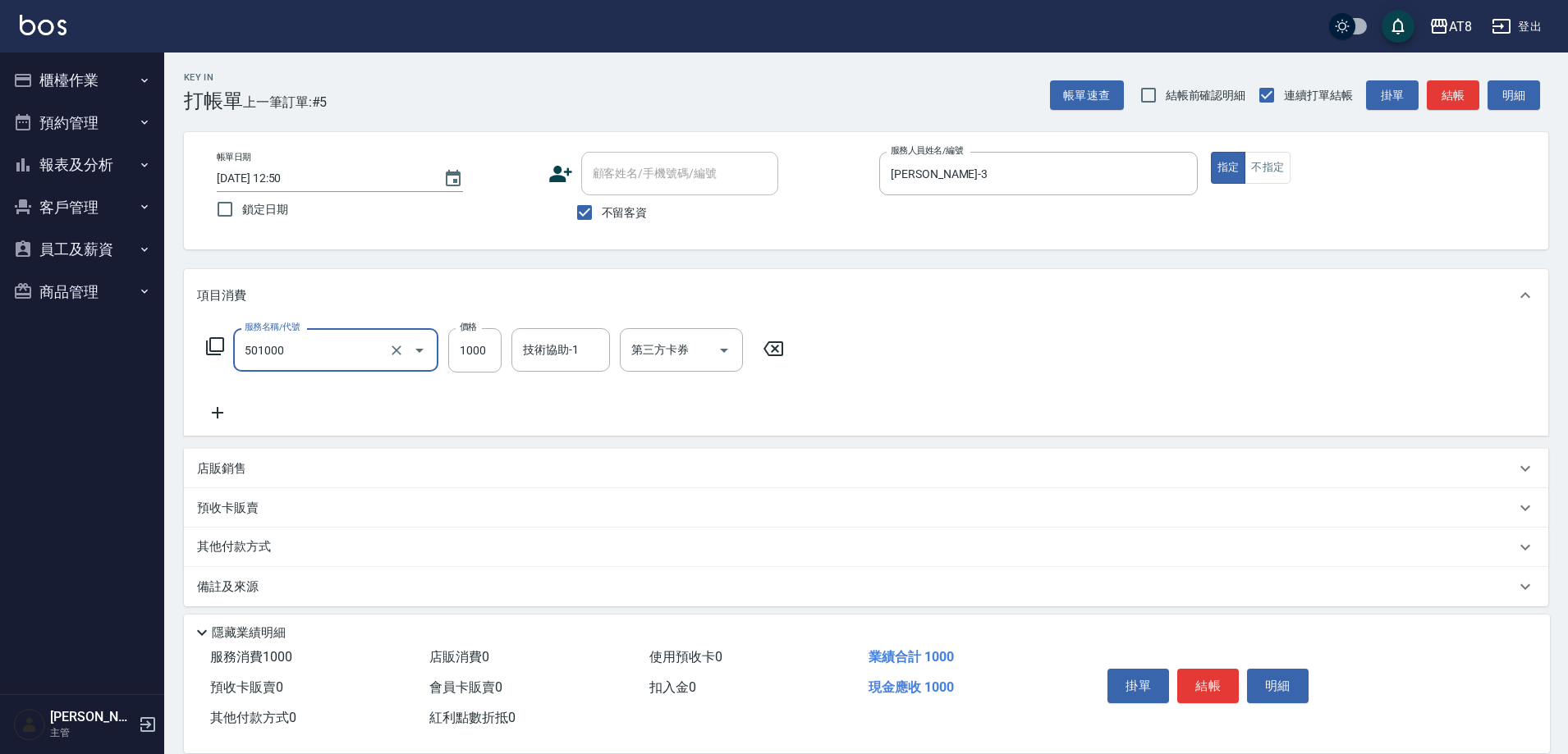
type input "入金護髮1000(501000)"
click at [1214, 674] on button "結帳" at bounding box center [1208, 686] width 62 height 35
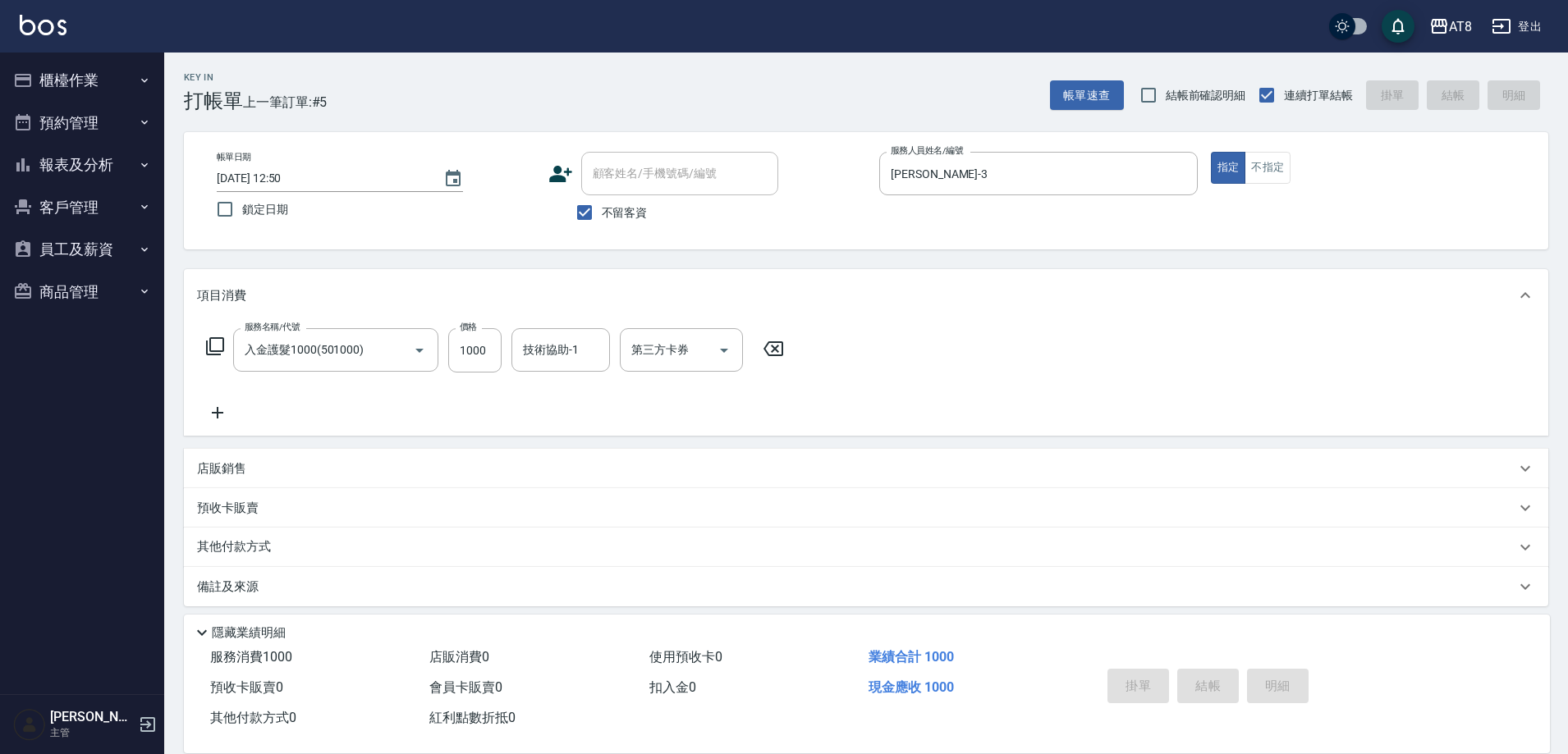
type input "[DATE] 12:52"
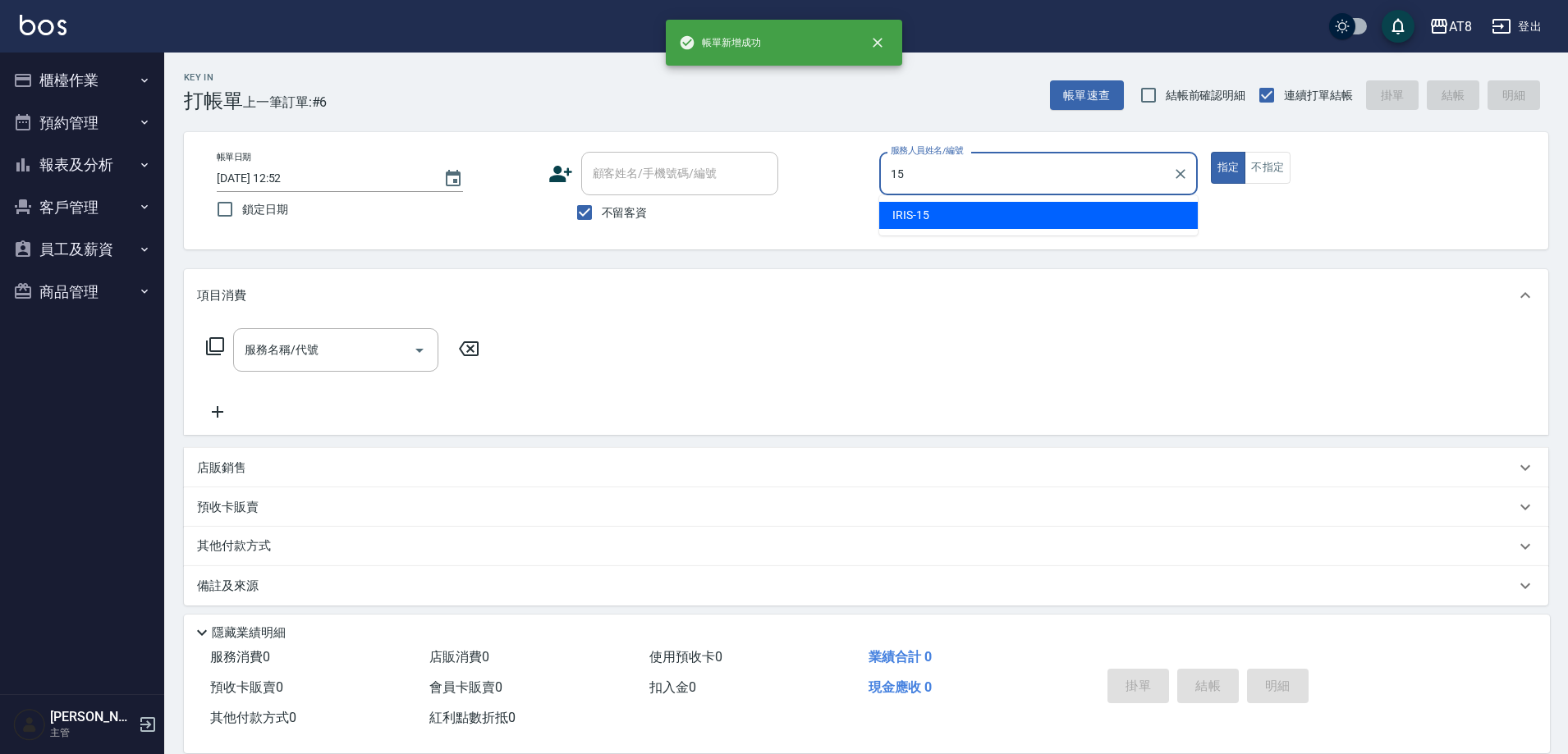
type input "IRIS-15"
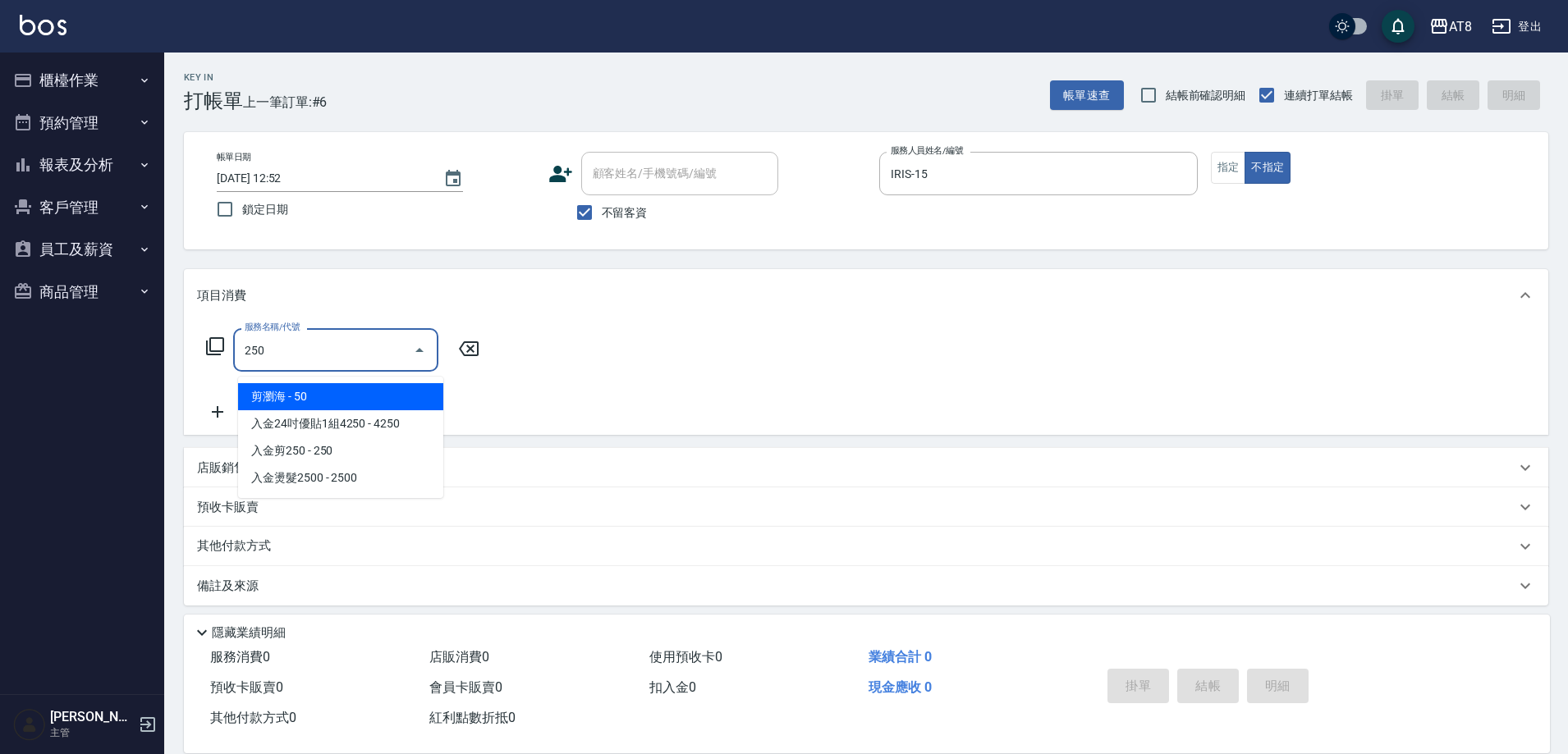
type input "剪瀏海(250)"
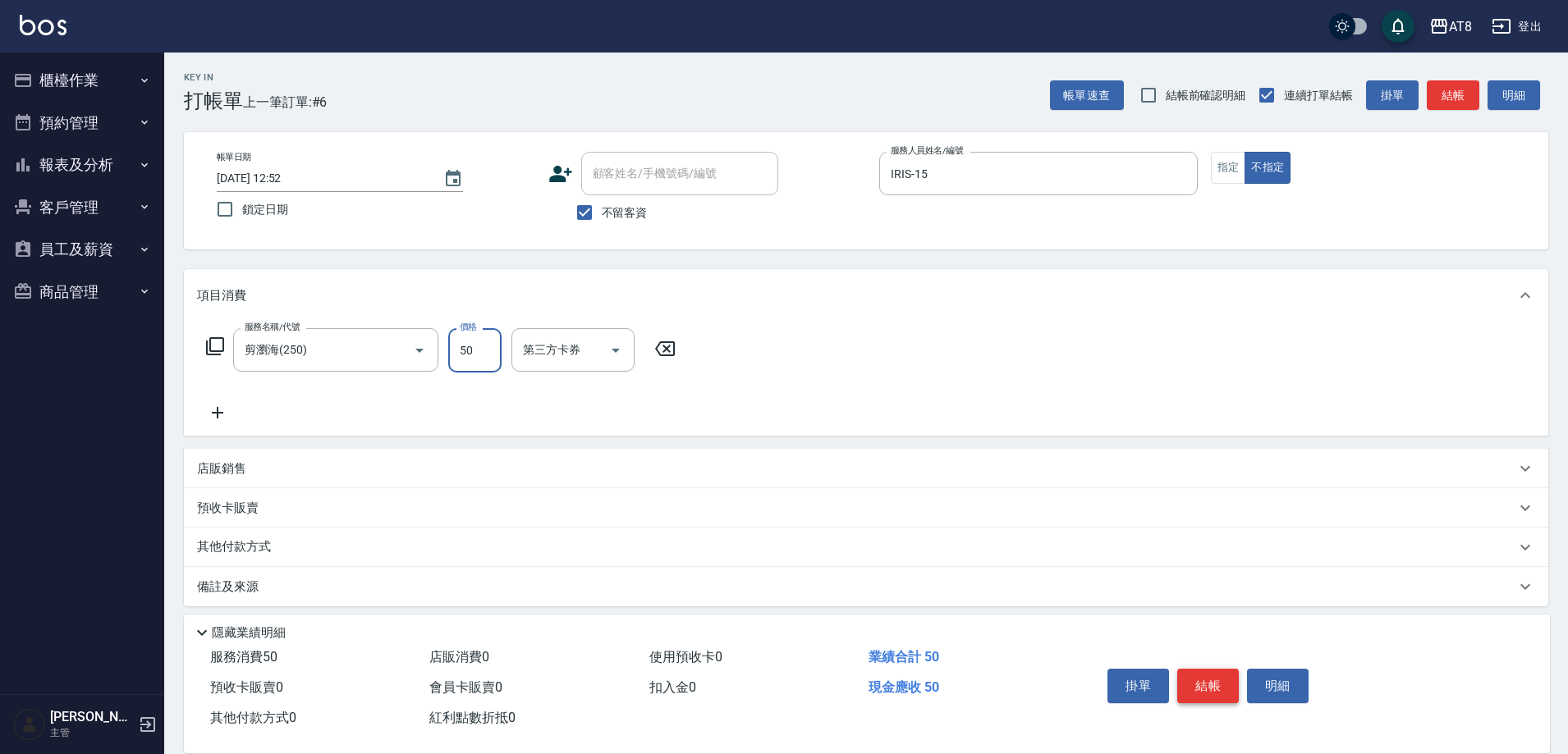
click at [1214, 674] on button "結帳" at bounding box center [1208, 686] width 62 height 35
